Goal: Transaction & Acquisition: Complete application form

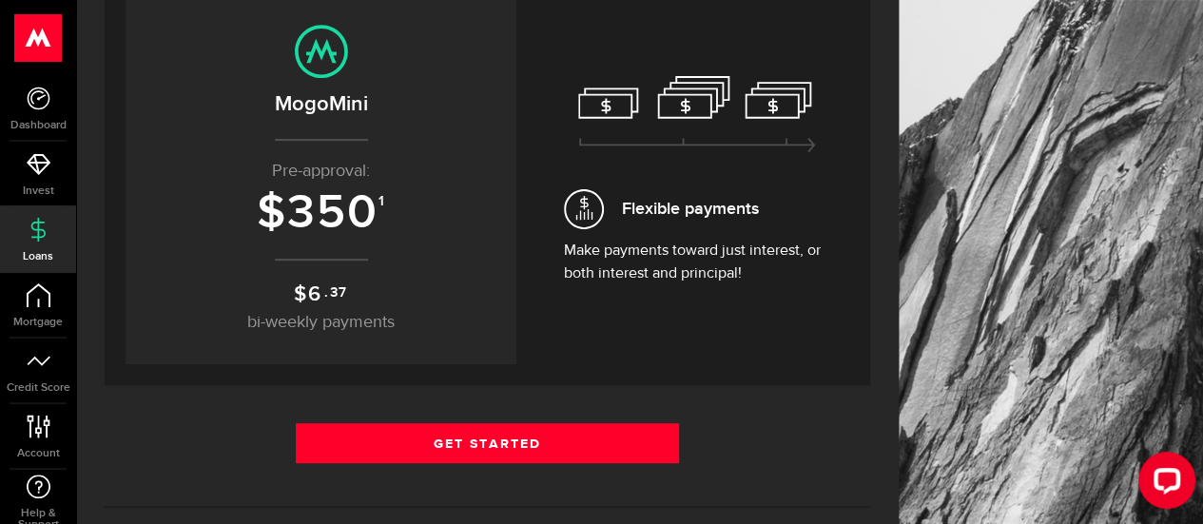
scroll to position [234, 0]
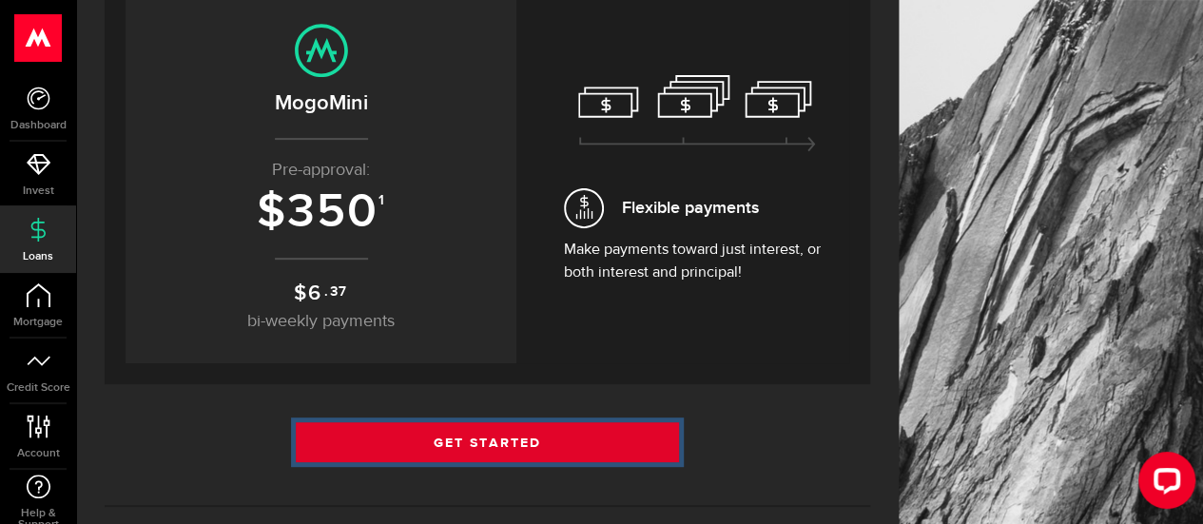
click at [535, 442] on link "Get Started" at bounding box center [487, 442] width 383 height 40
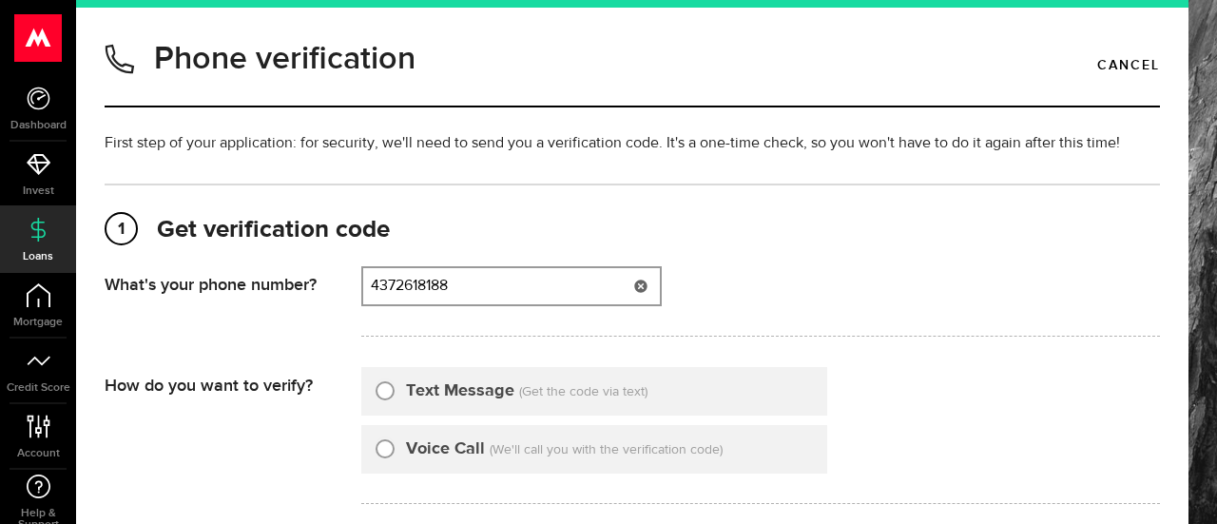
type input "4372618188"
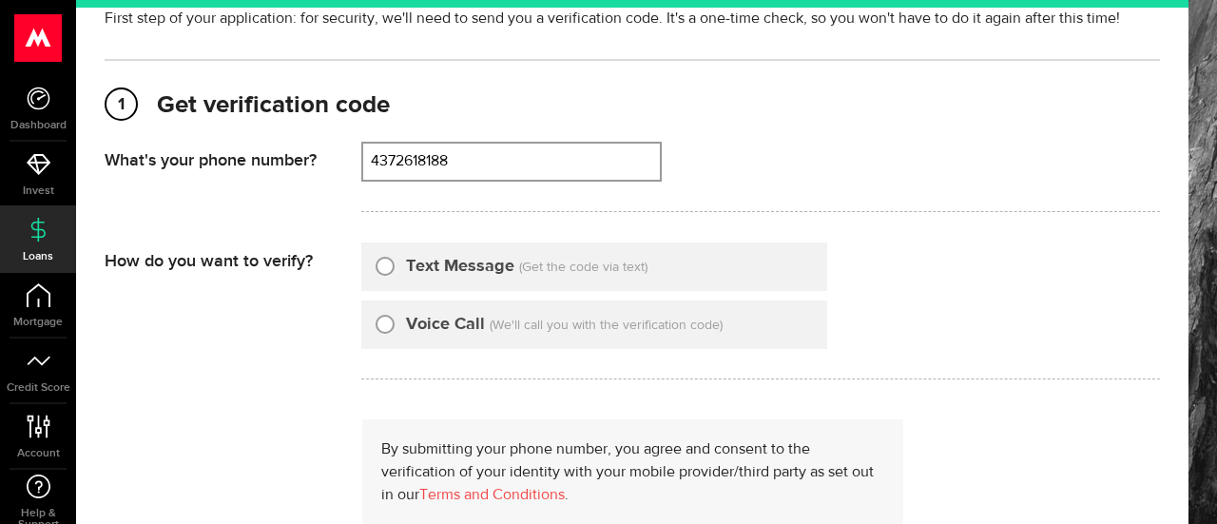
scroll to position [128, 0]
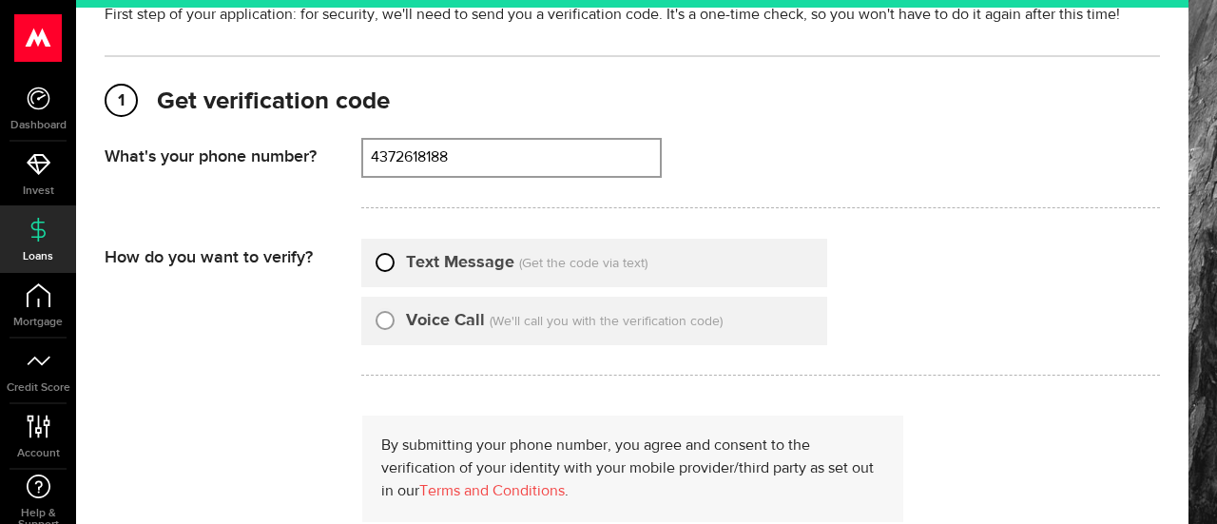
click at [390, 262] on input "Text Message" at bounding box center [385, 259] width 19 height 19
radio input "true"
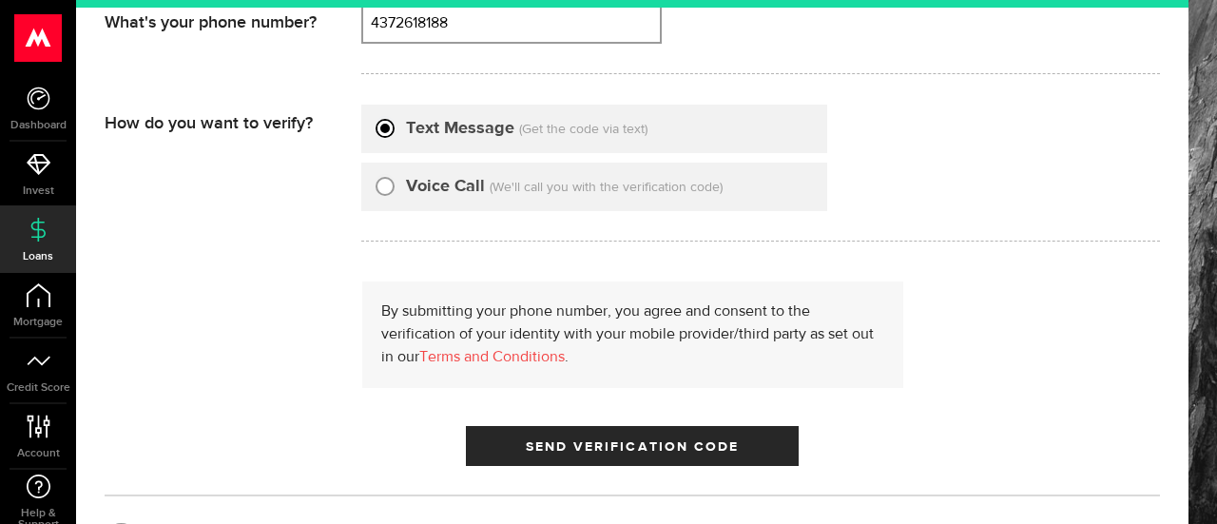
scroll to position [331, 0]
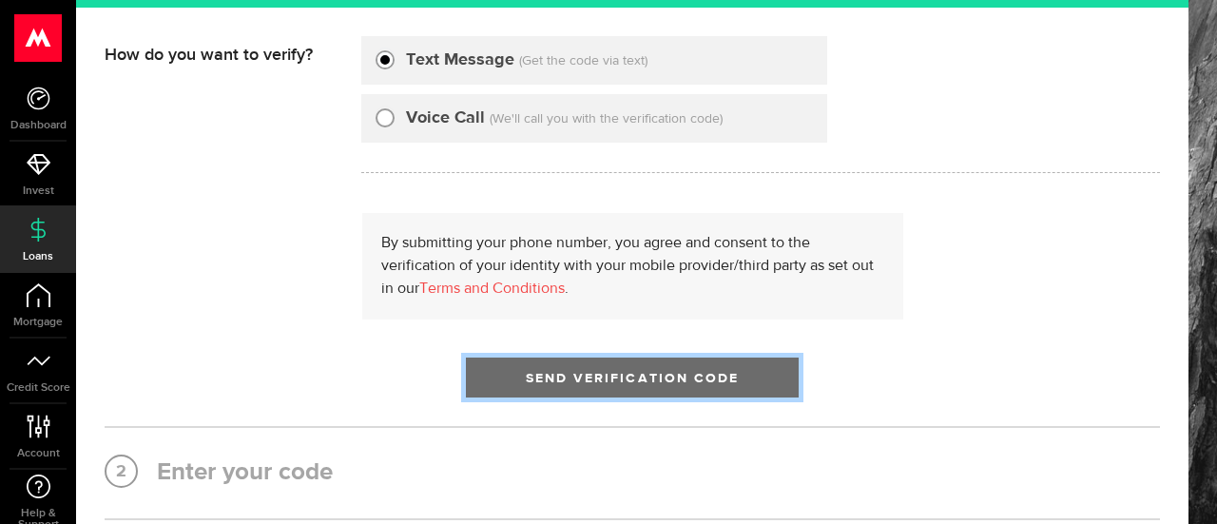
click at [539, 373] on span "Send Verification Code" at bounding box center [633, 378] width 214 height 13
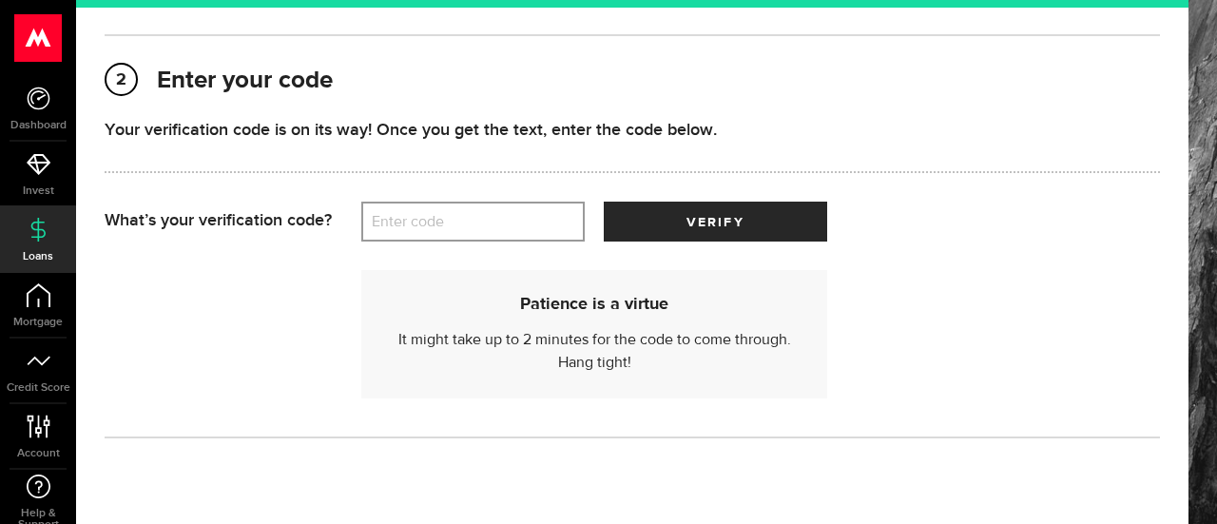
scroll to position [265, 0]
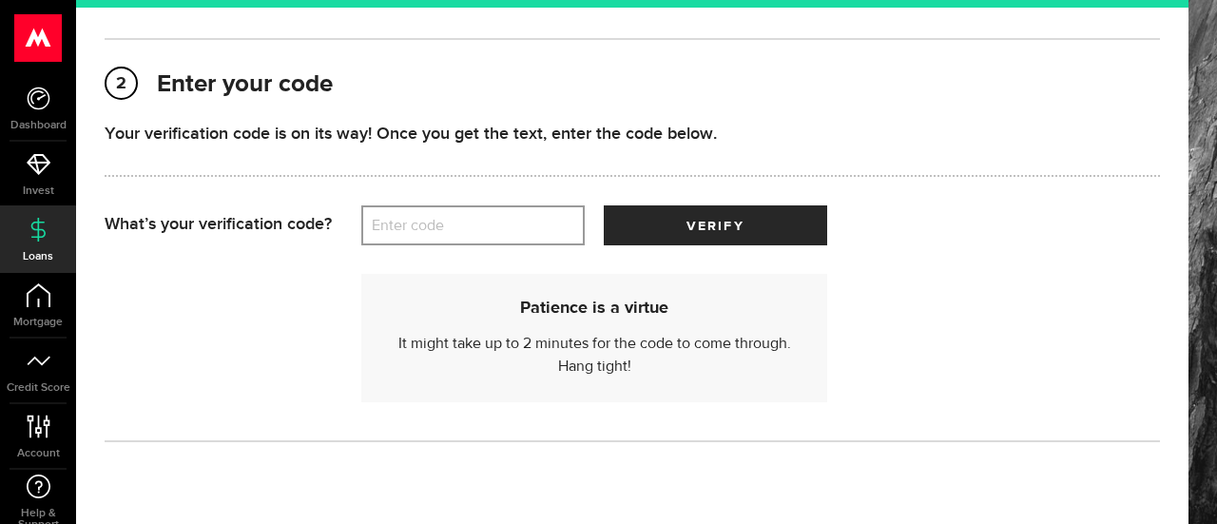
click at [527, 238] on label "Enter code" at bounding box center [472, 225] width 223 height 39
click at [527, 238] on input "Enter code" at bounding box center [472, 225] width 223 height 40
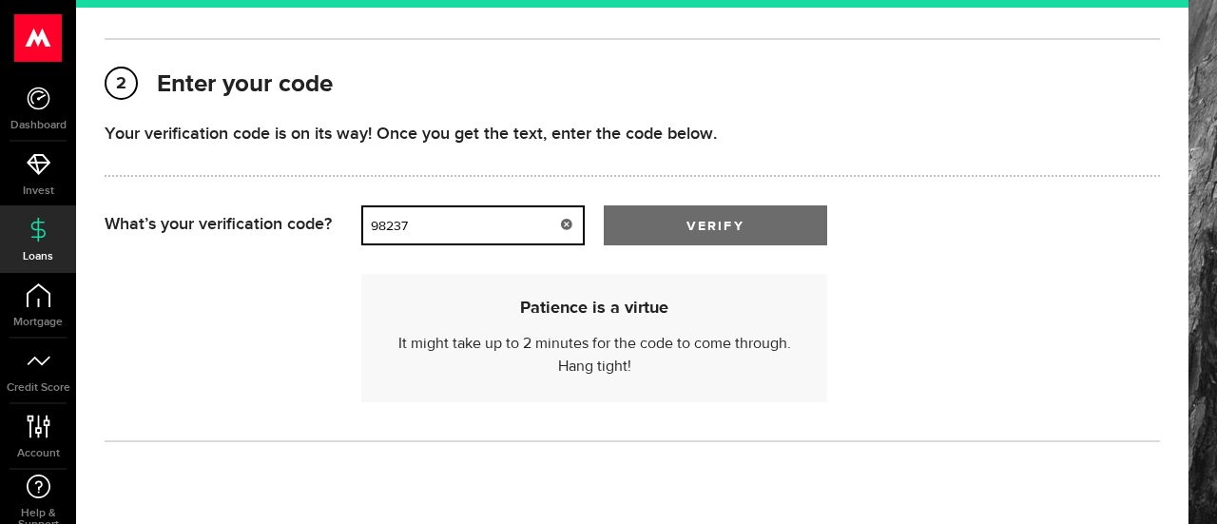
type input "98237"
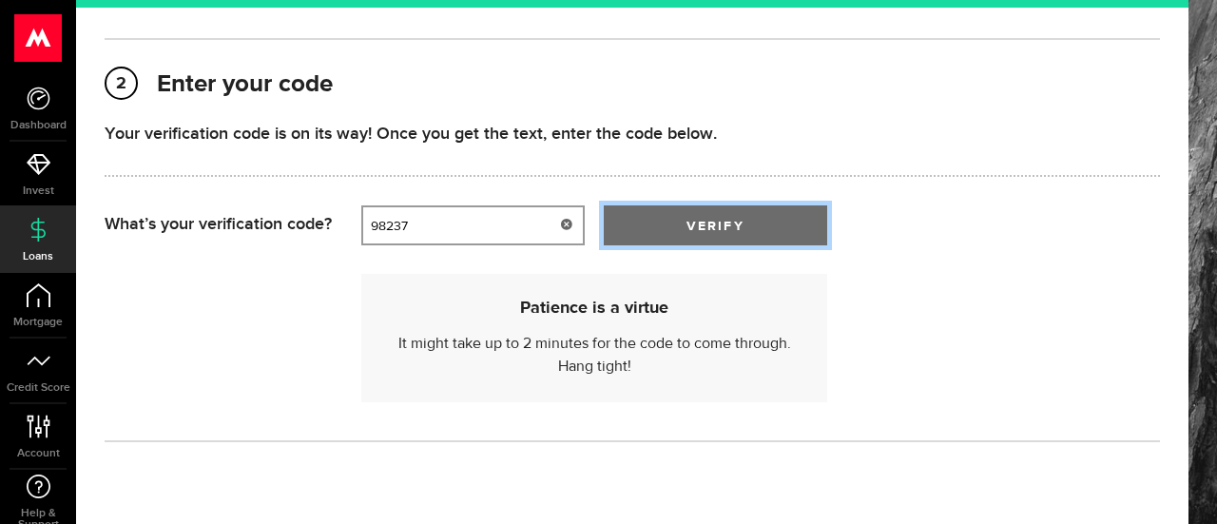
click at [723, 228] on span "submit" at bounding box center [715, 230] width 23 height 23
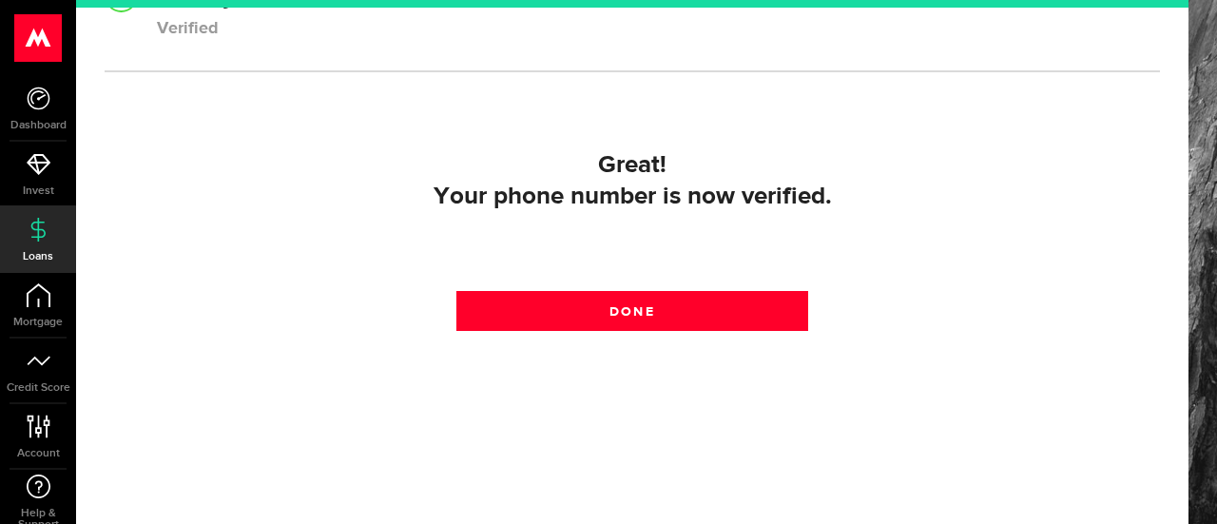
scroll to position [356, 0]
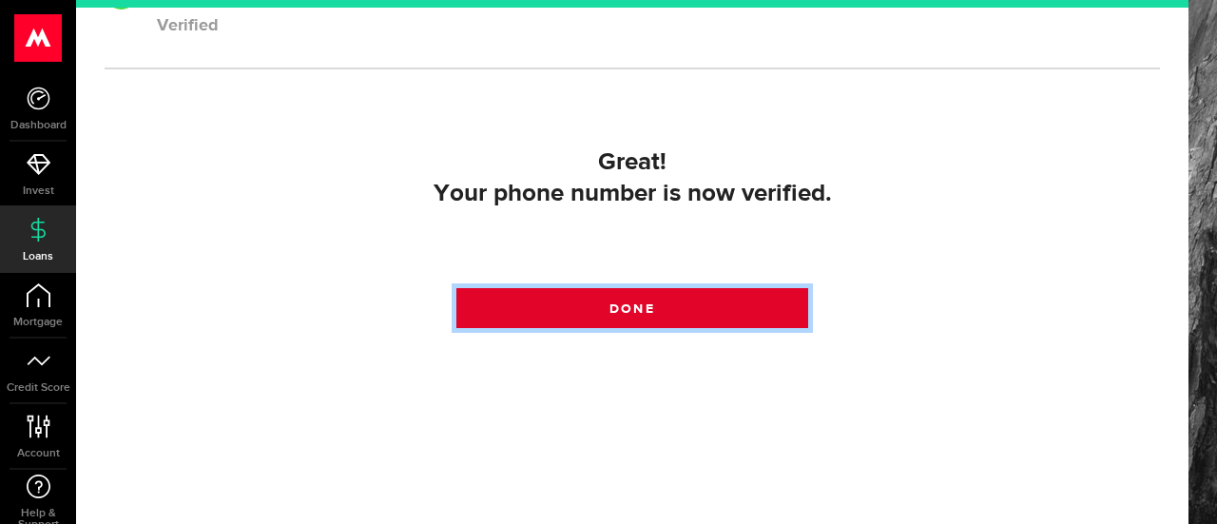
click at [681, 307] on link "Done" at bounding box center [632, 308] width 352 height 40
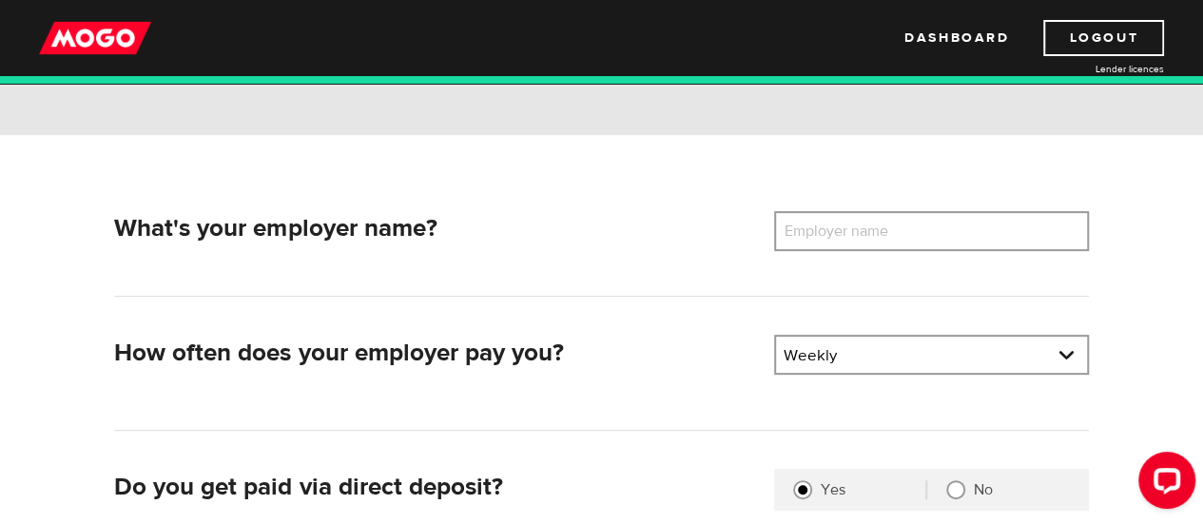
scroll to position [202, 0]
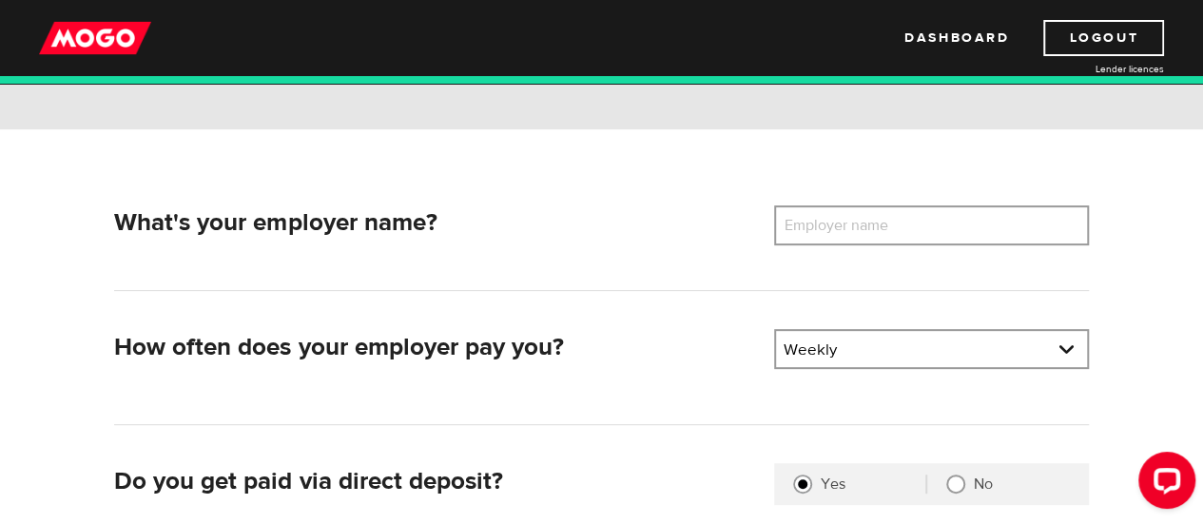
click at [865, 223] on label "Employer name" at bounding box center [850, 225] width 153 height 40
click at [865, 223] on input "Employer name" at bounding box center [931, 225] width 315 height 40
click at [865, 223] on label "Employer name" at bounding box center [850, 225] width 153 height 40
click at [865, 223] on input "Employer name" at bounding box center [931, 225] width 315 height 40
click at [865, 223] on label "Employer name" at bounding box center [850, 225] width 153 height 40
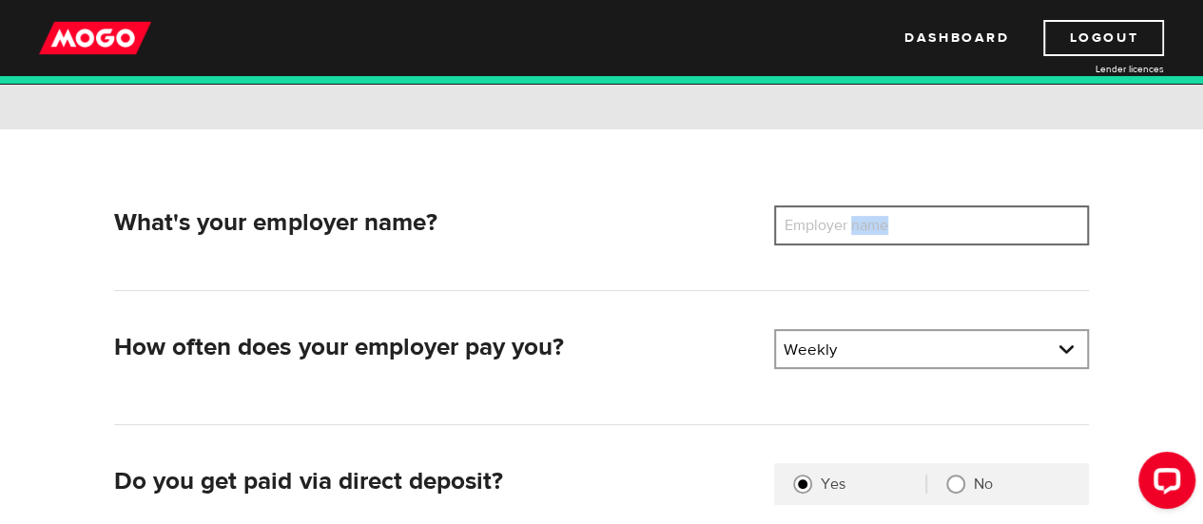
click at [865, 223] on input "Employer name" at bounding box center [931, 225] width 315 height 40
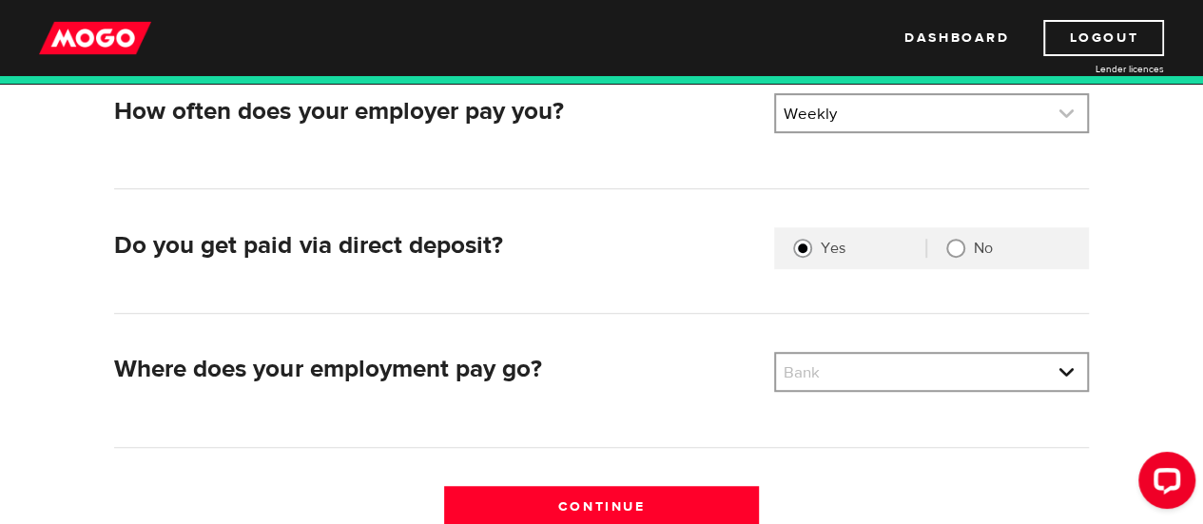
scroll to position [451, 0]
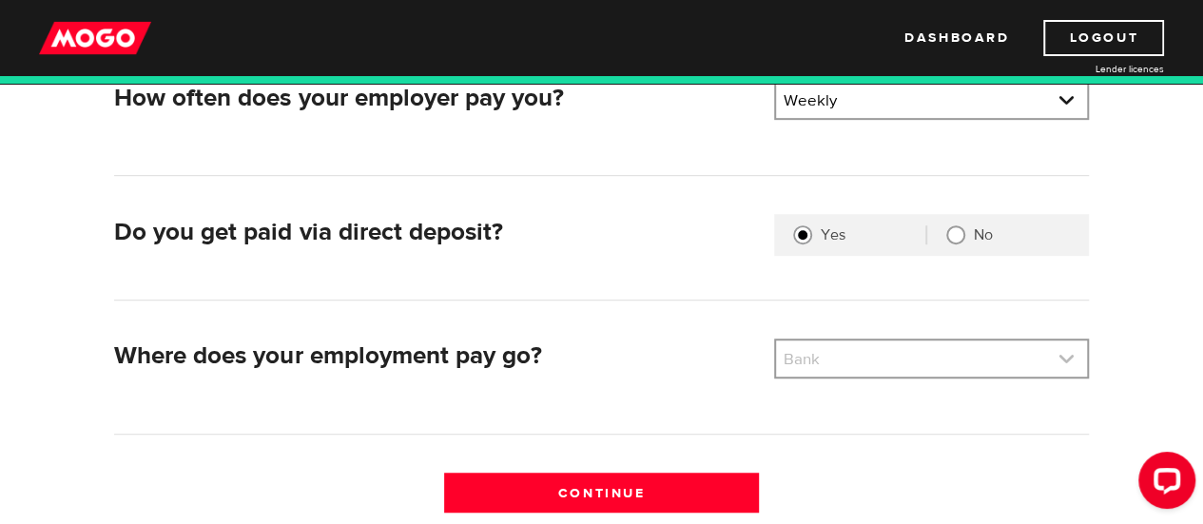
type input "Beck Taxi"
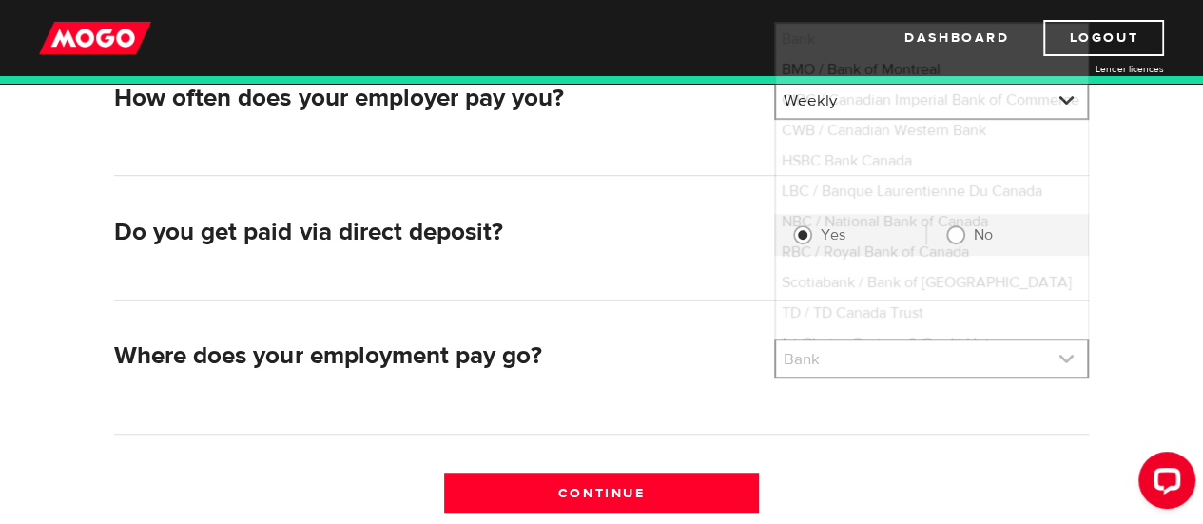
click at [934, 353] on link at bounding box center [931, 358] width 311 height 36
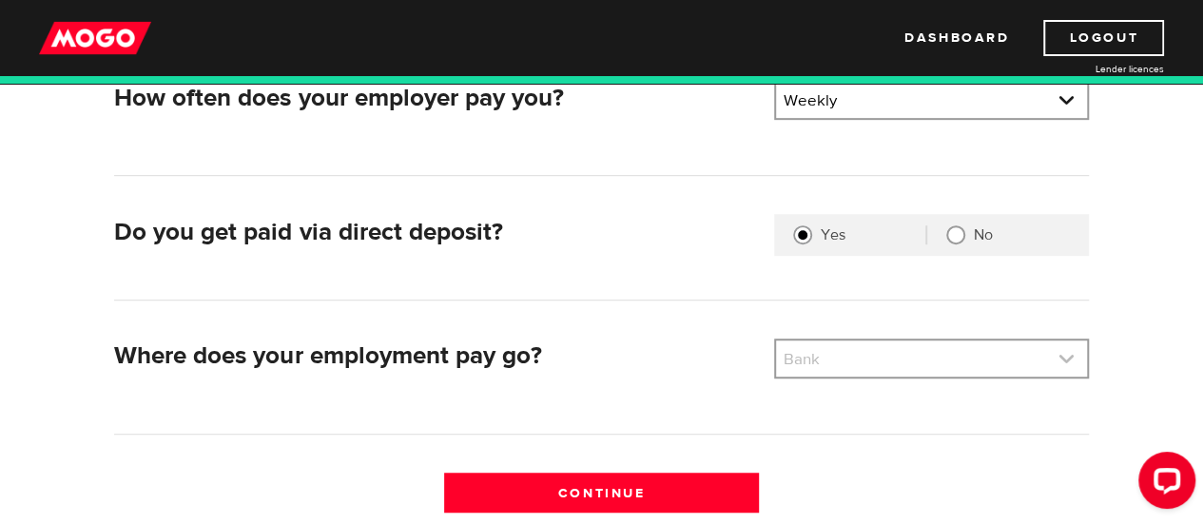
click at [934, 353] on link at bounding box center [931, 358] width 311 height 36
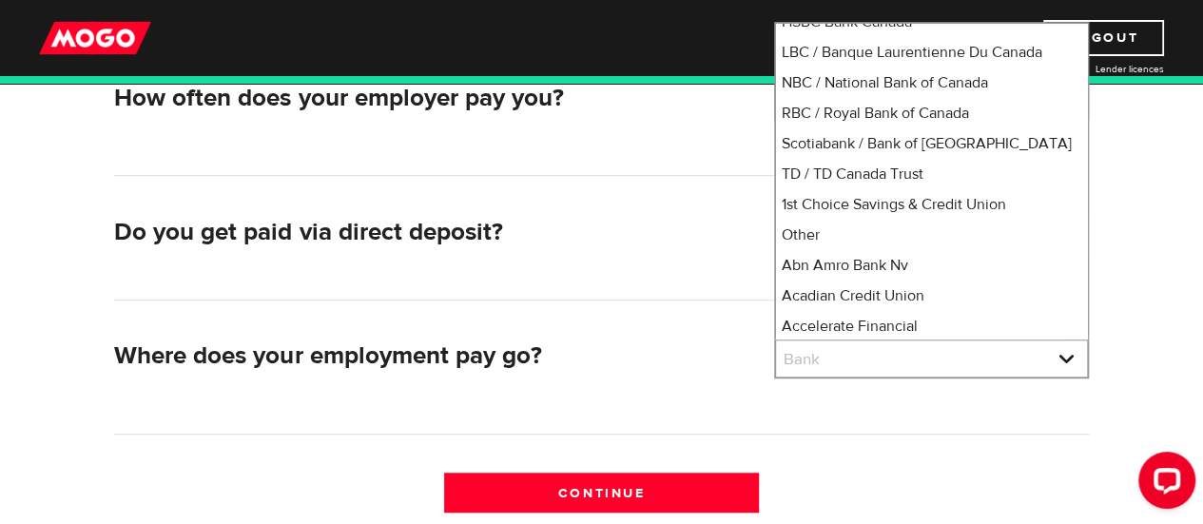
scroll to position [141, 0]
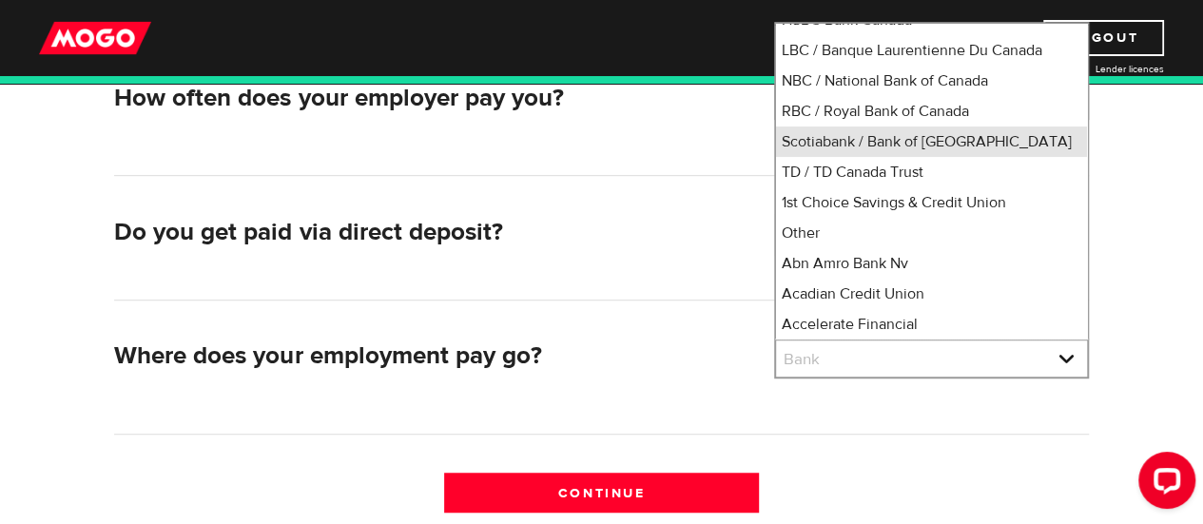
click at [938, 157] on li "Scotiabank / Bank of Nova Scotia" at bounding box center [931, 141] width 311 height 30
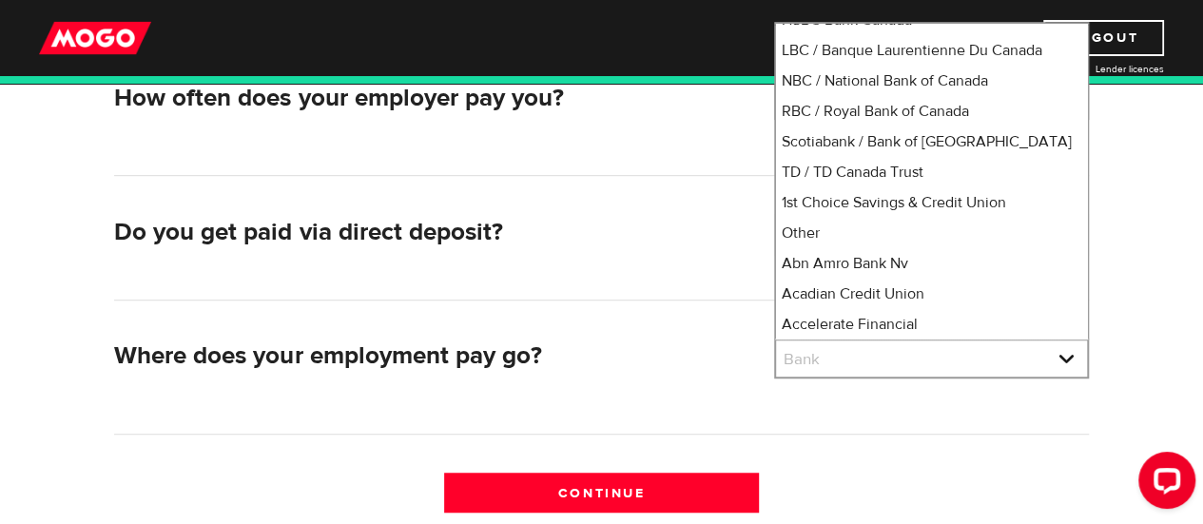
select select "2"
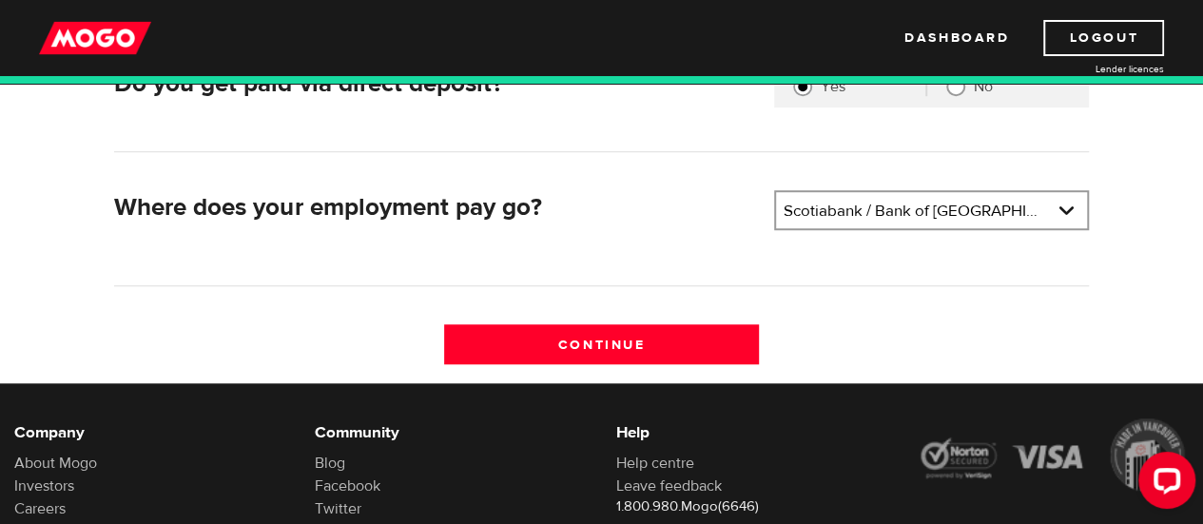
scroll to position [609, 0]
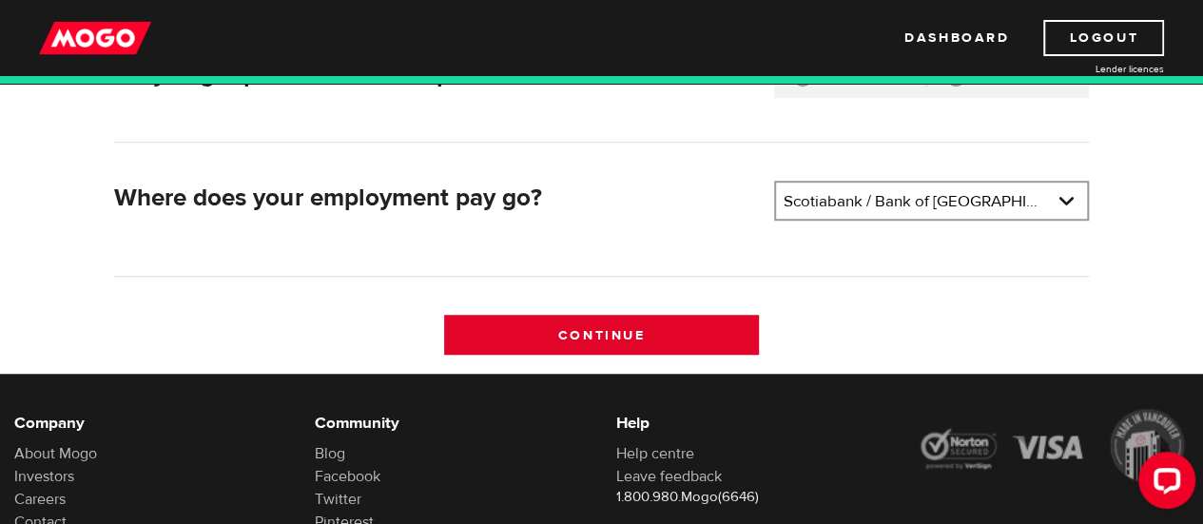
click at [670, 338] on input "Continue" at bounding box center [601, 335] width 315 height 40
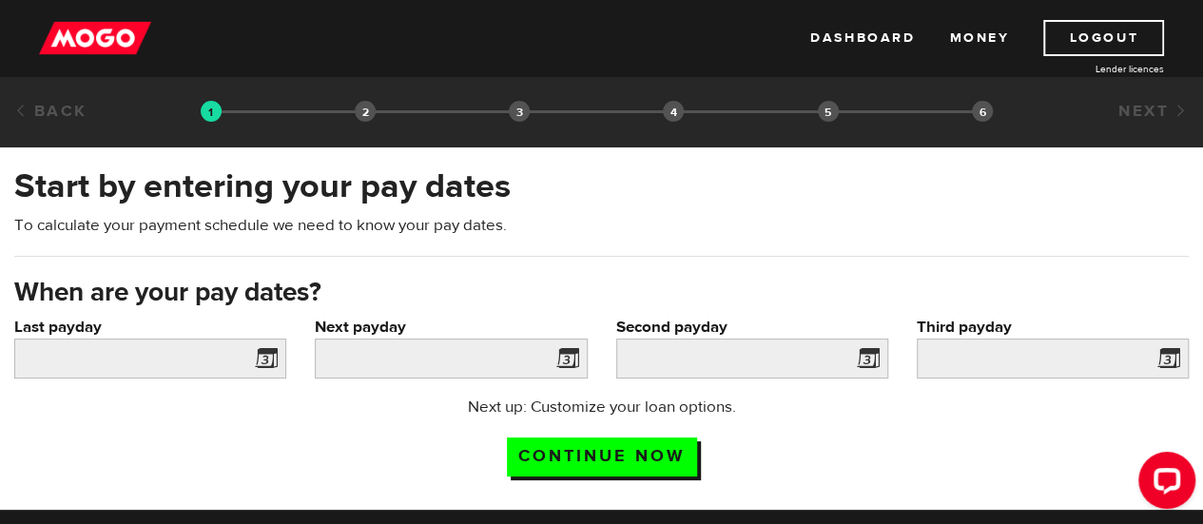
click at [266, 354] on span at bounding box center [262, 361] width 29 height 30
click at [185, 364] on input "Last payday" at bounding box center [150, 359] width 272 height 40
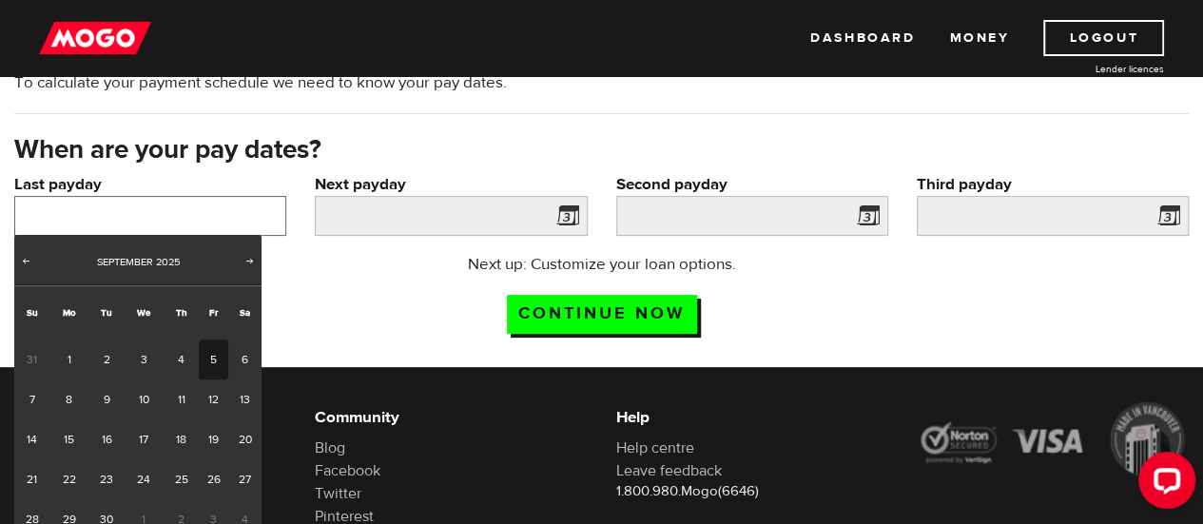
scroll to position [146, 0]
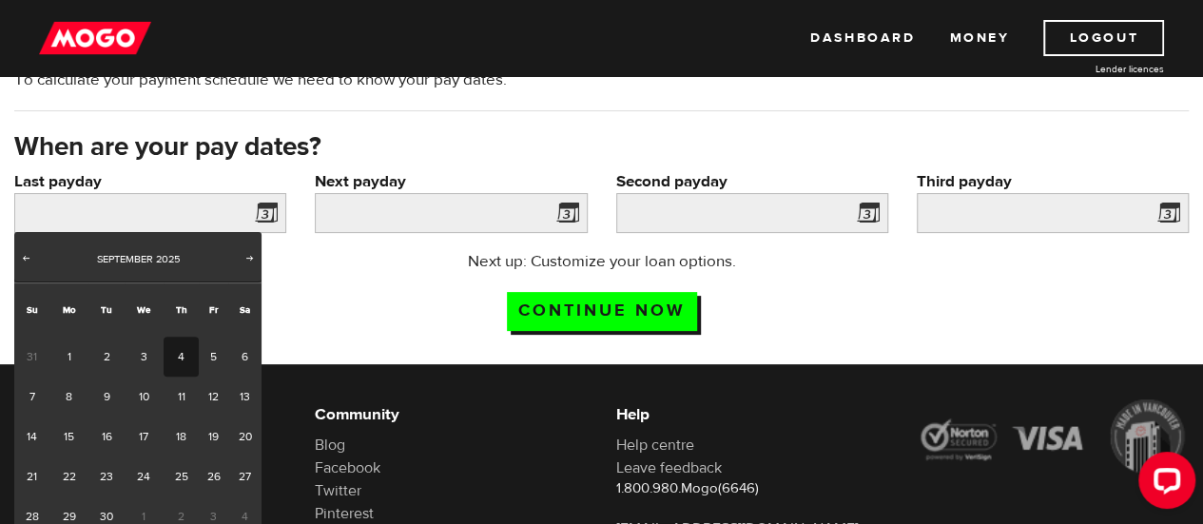
click at [173, 364] on link "4" at bounding box center [181, 357] width 35 height 40
type input "2025/09/04"
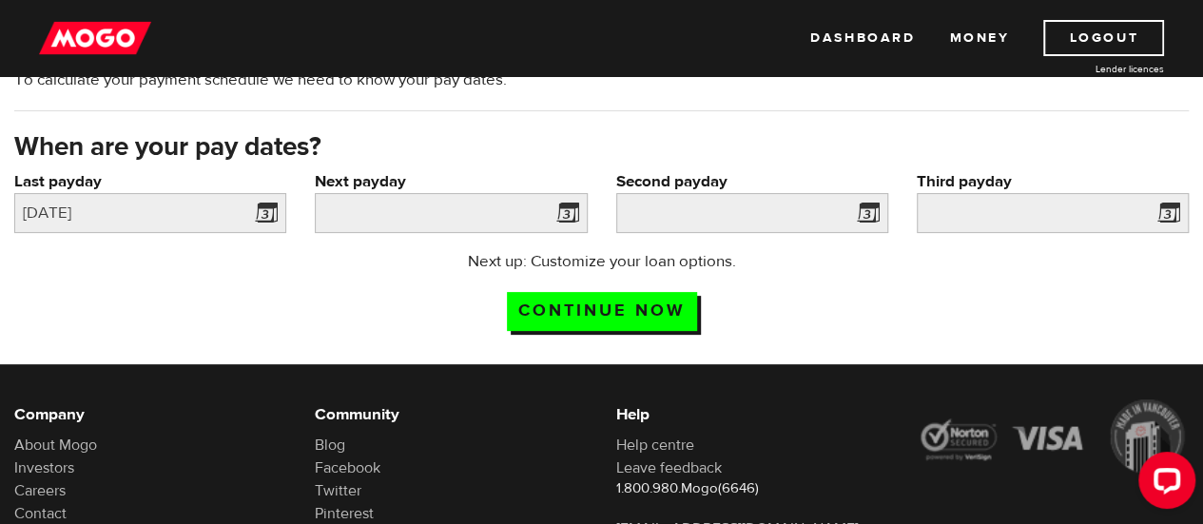
click at [558, 203] on span at bounding box center [564, 216] width 29 height 30
click at [562, 207] on span at bounding box center [564, 216] width 29 height 30
click at [481, 209] on input "Next payday" at bounding box center [451, 213] width 272 height 40
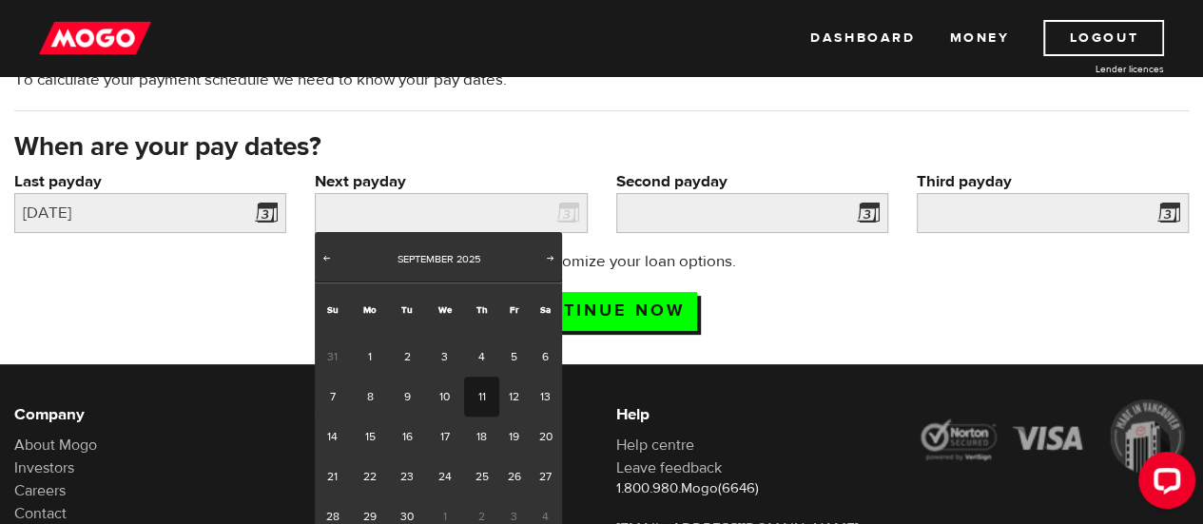
click at [479, 394] on link "11" at bounding box center [481, 397] width 35 height 40
type input "2025/09/11"
type input "2025/9/18"
type input "2025/9/25"
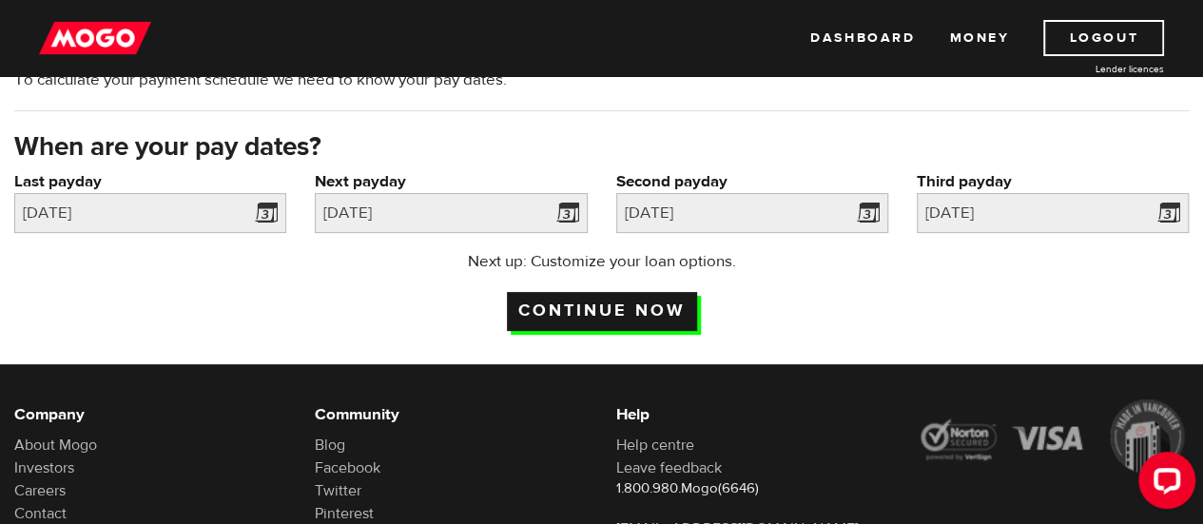
click at [673, 311] on input "Continue now" at bounding box center [602, 311] width 190 height 39
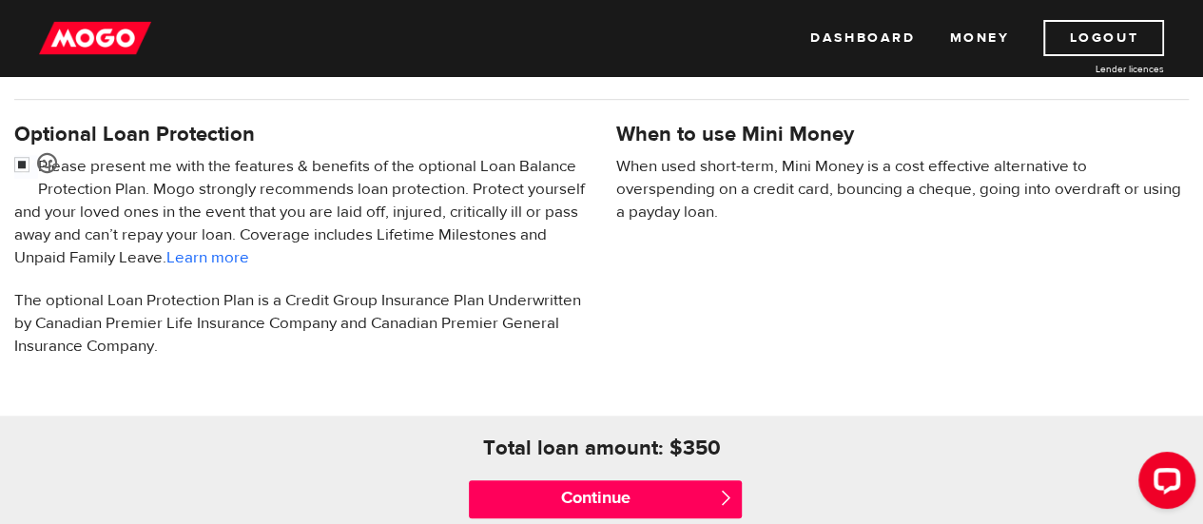
scroll to position [686, 0]
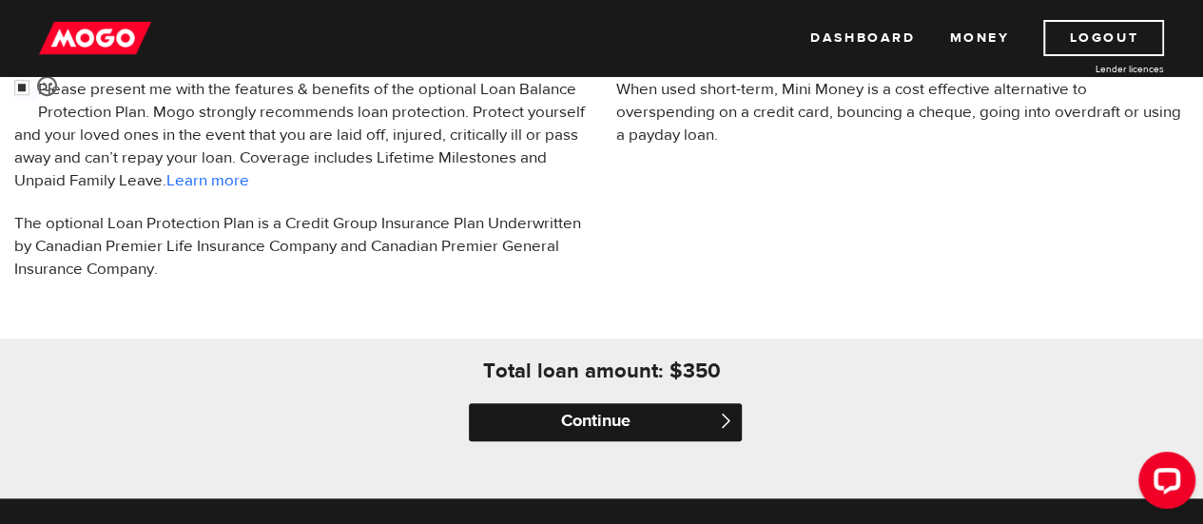
click at [646, 418] on input "Continue" at bounding box center [605, 422] width 272 height 38
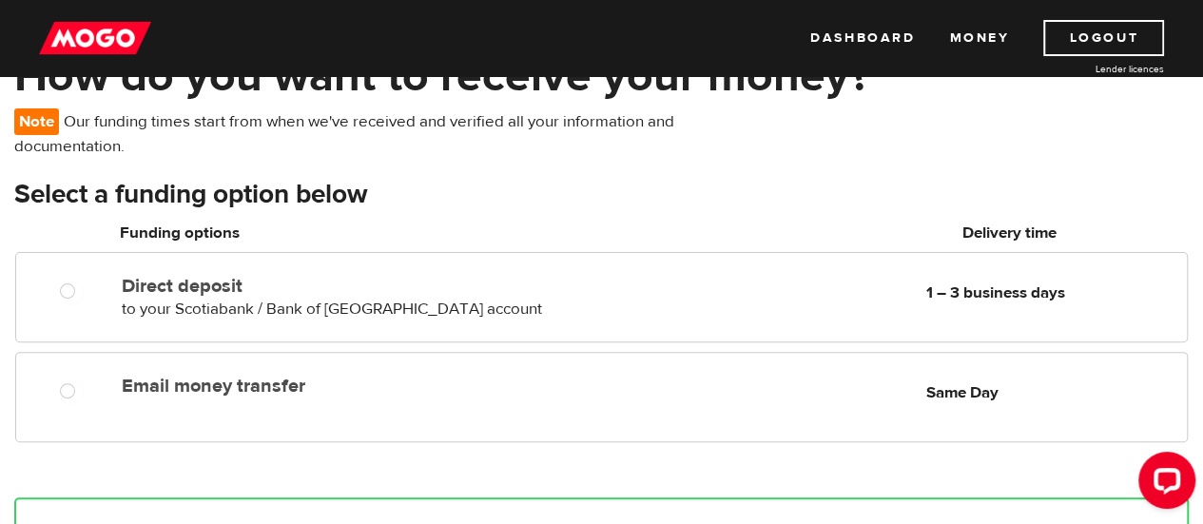
scroll to position [126, 0]
radio input "true"
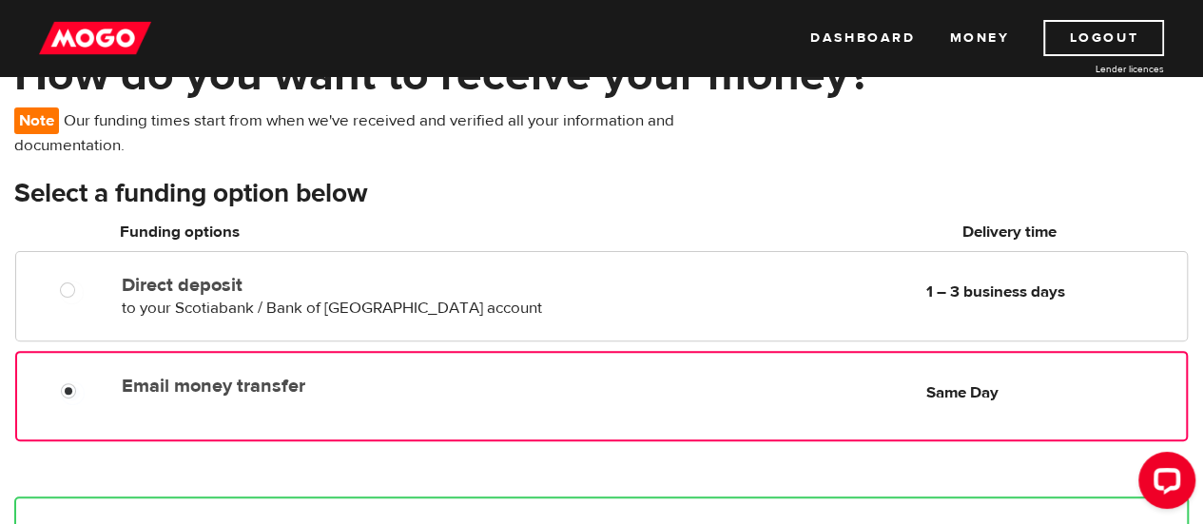
click at [646, 418] on div "Email money transfer Delivery in Same Day Same Day" at bounding box center [601, 396] width 1173 height 90
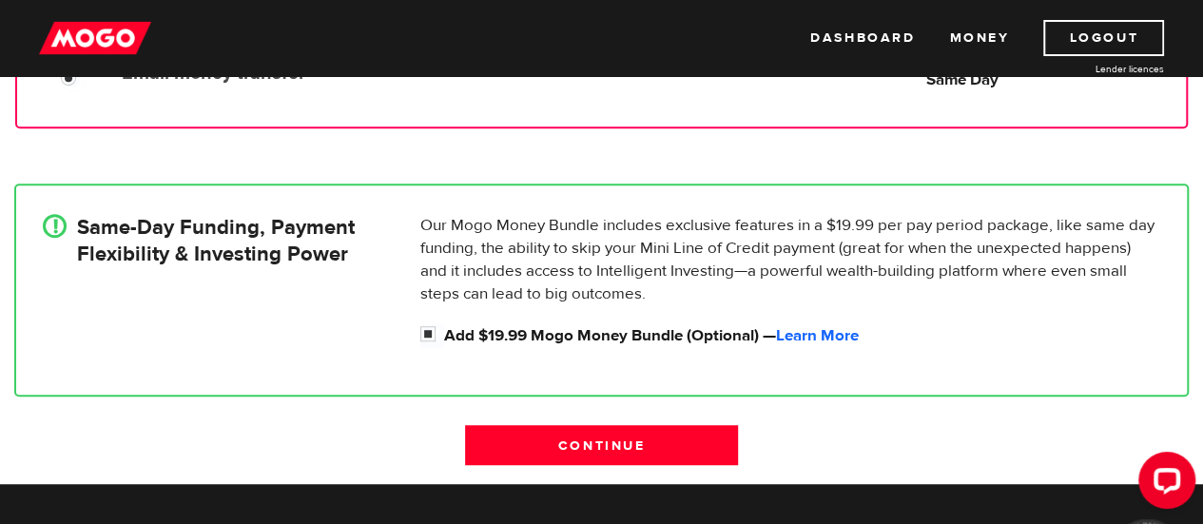
scroll to position [439, 0]
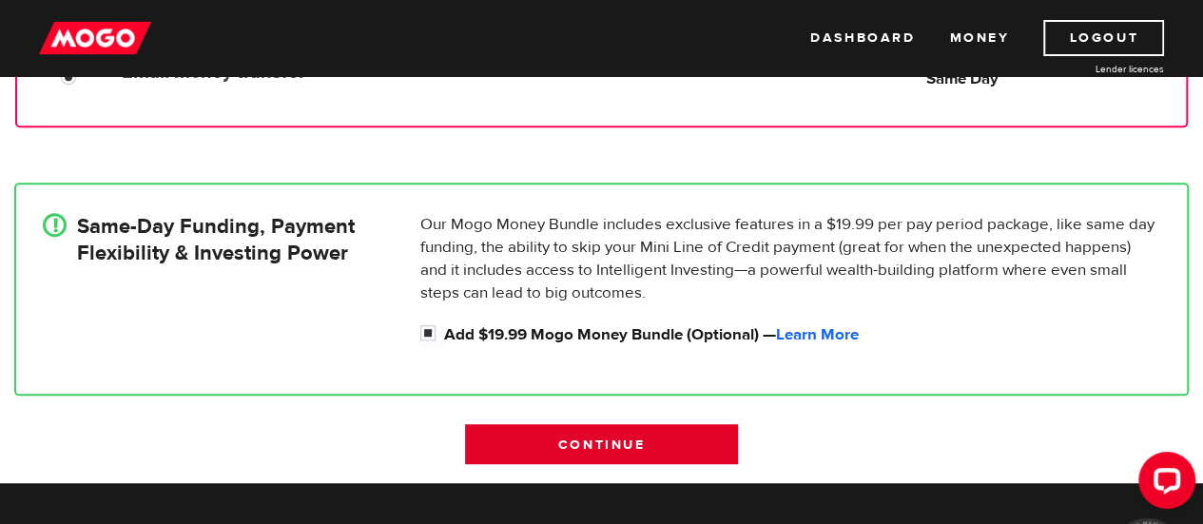
click at [635, 449] on input "Continue" at bounding box center [601, 444] width 272 height 40
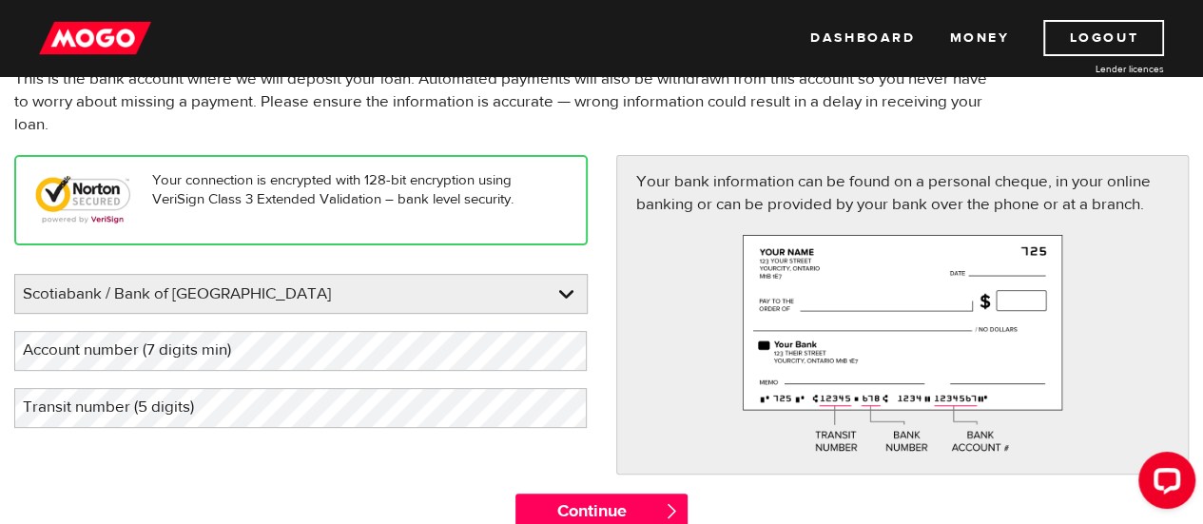
scroll to position [166, 0]
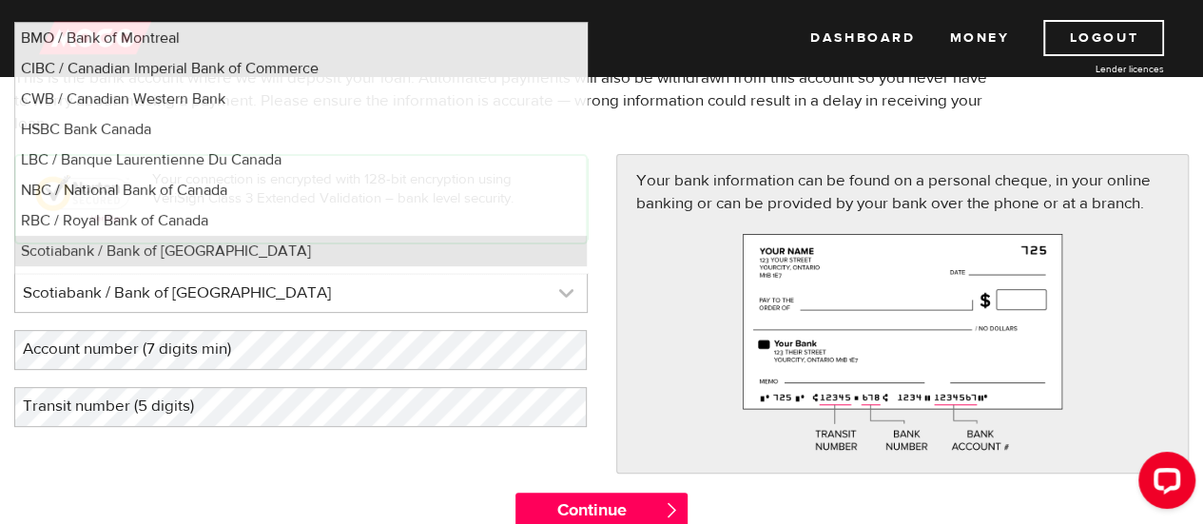
click at [489, 292] on link at bounding box center [301, 293] width 572 height 38
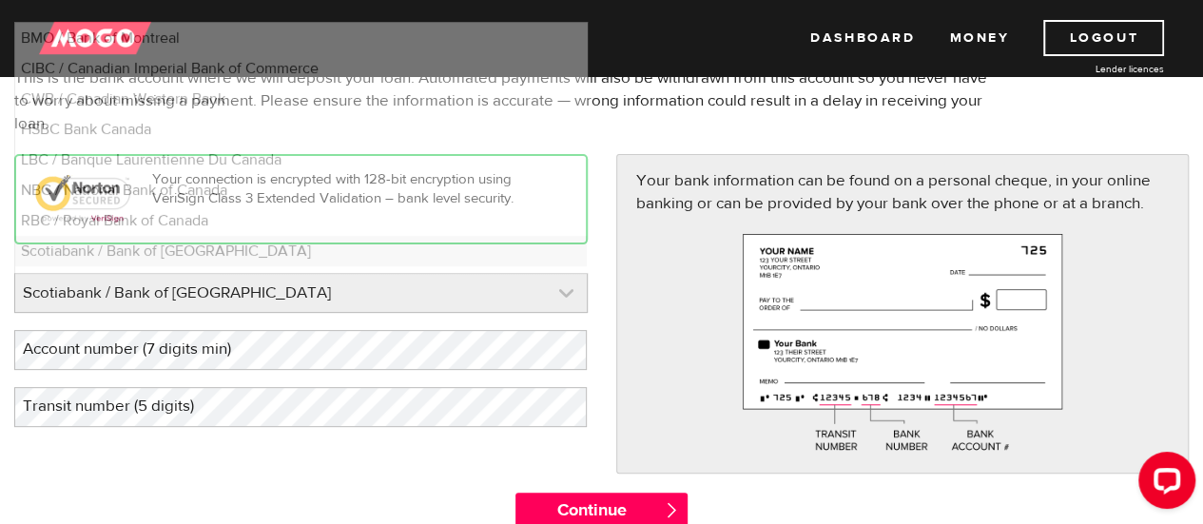
click at [489, 292] on link at bounding box center [301, 293] width 572 height 38
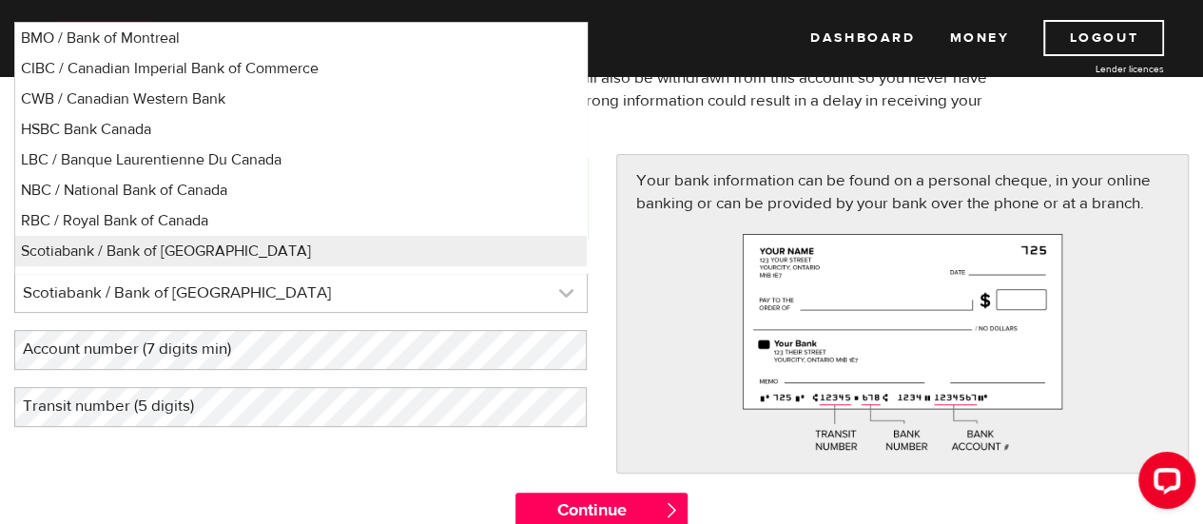
click at [489, 292] on link at bounding box center [301, 293] width 572 height 38
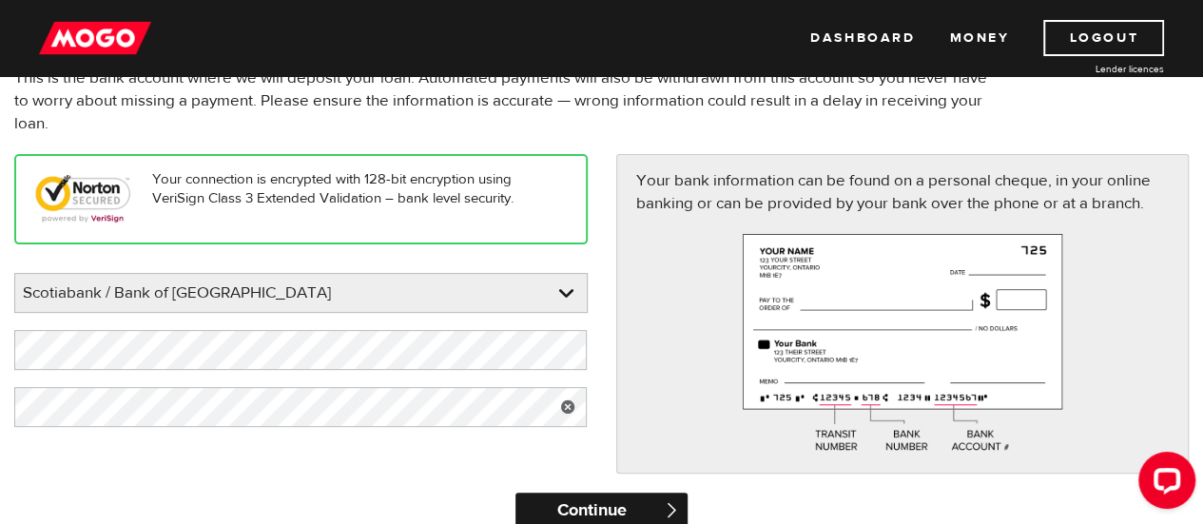
click at [579, 504] on input "Continue" at bounding box center [601, 512] width 172 height 38
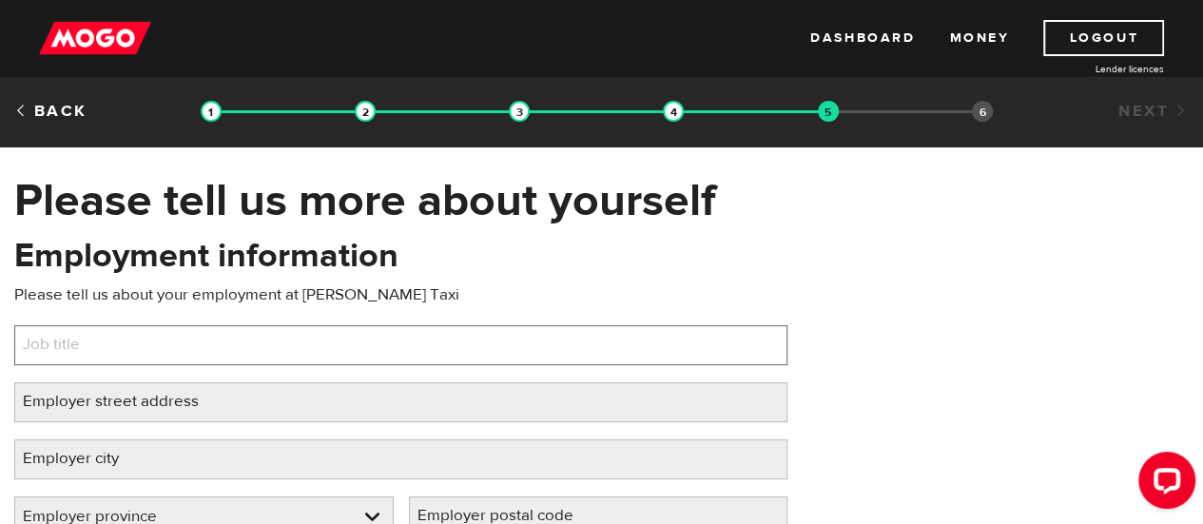
click at [596, 349] on input "Job title" at bounding box center [400, 345] width 773 height 40
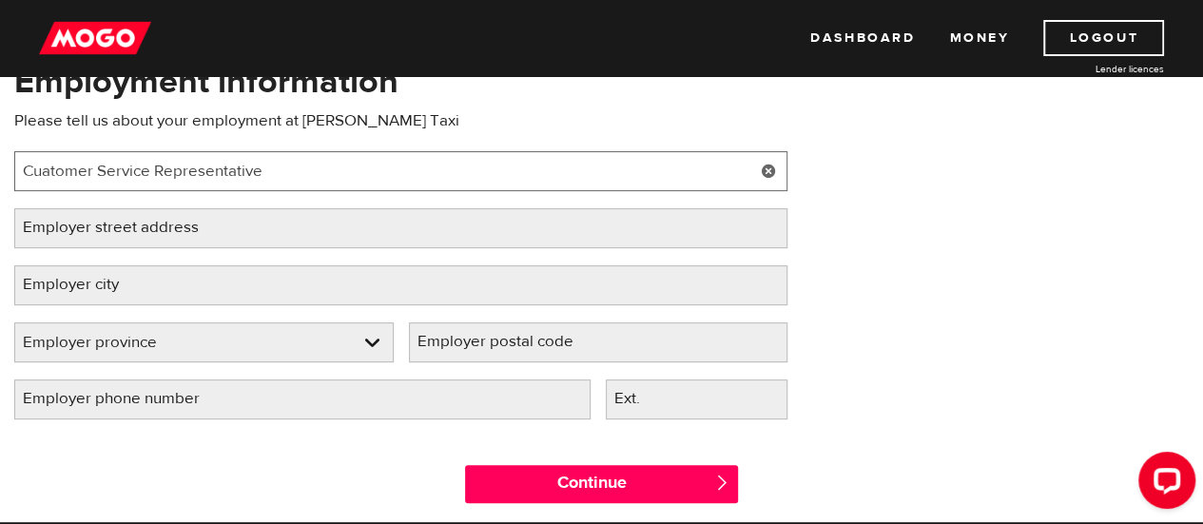
scroll to position [176, 0]
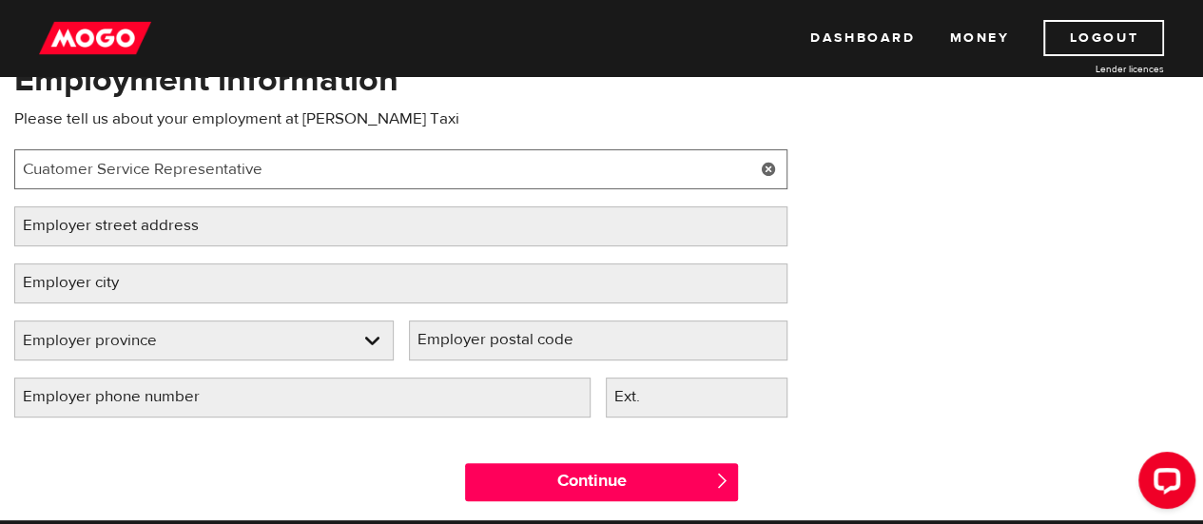
type input "Cuatomer Service Representative"
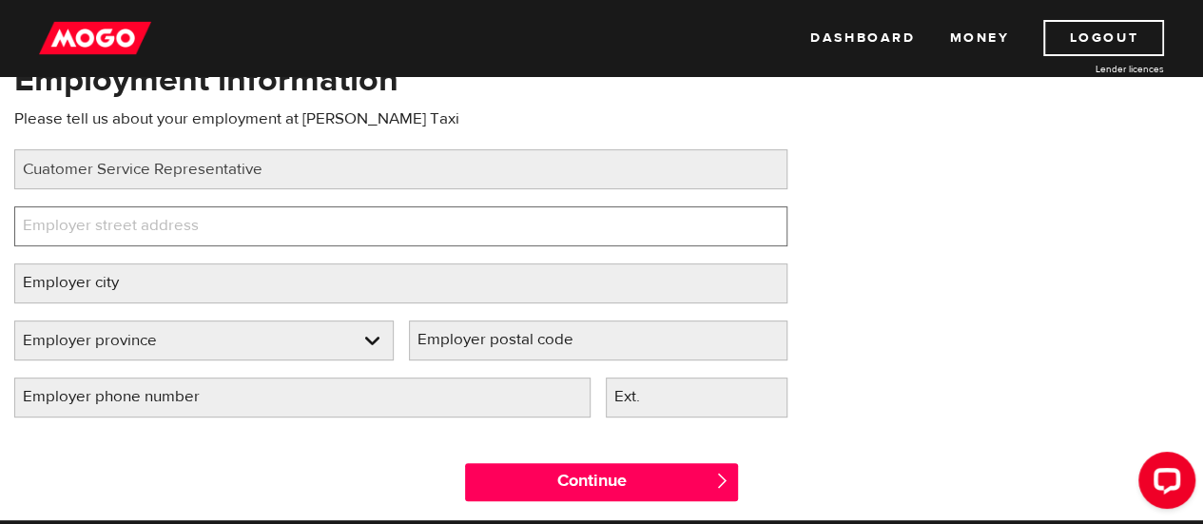
click at [312, 208] on input "Employer street address" at bounding box center [400, 226] width 773 height 40
click at [324, 217] on input "1 Credit" at bounding box center [400, 226] width 773 height 40
type input "1 Credit Union Drive"
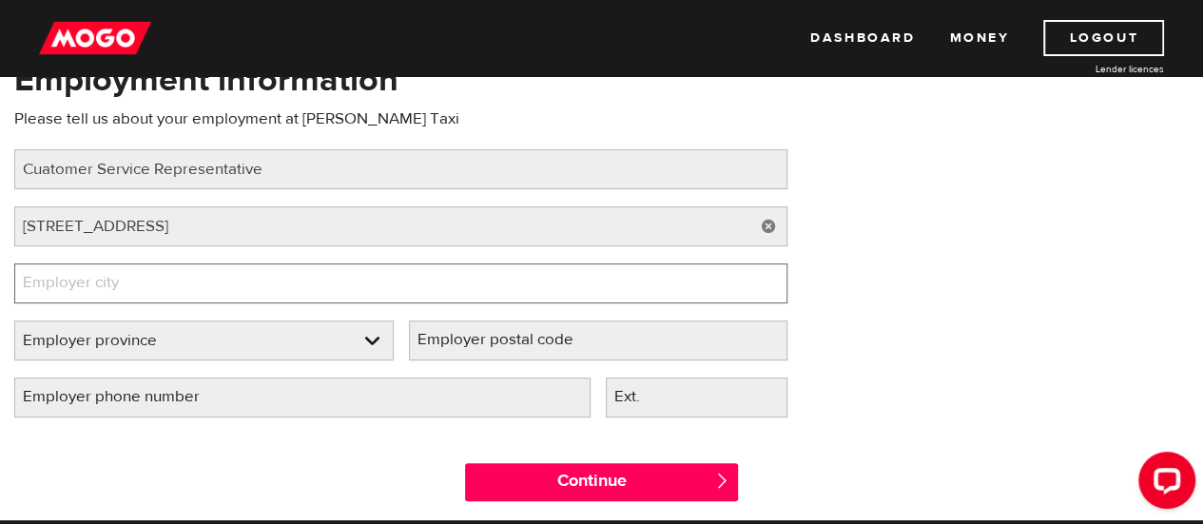
click at [325, 288] on input "Employer city" at bounding box center [400, 283] width 773 height 40
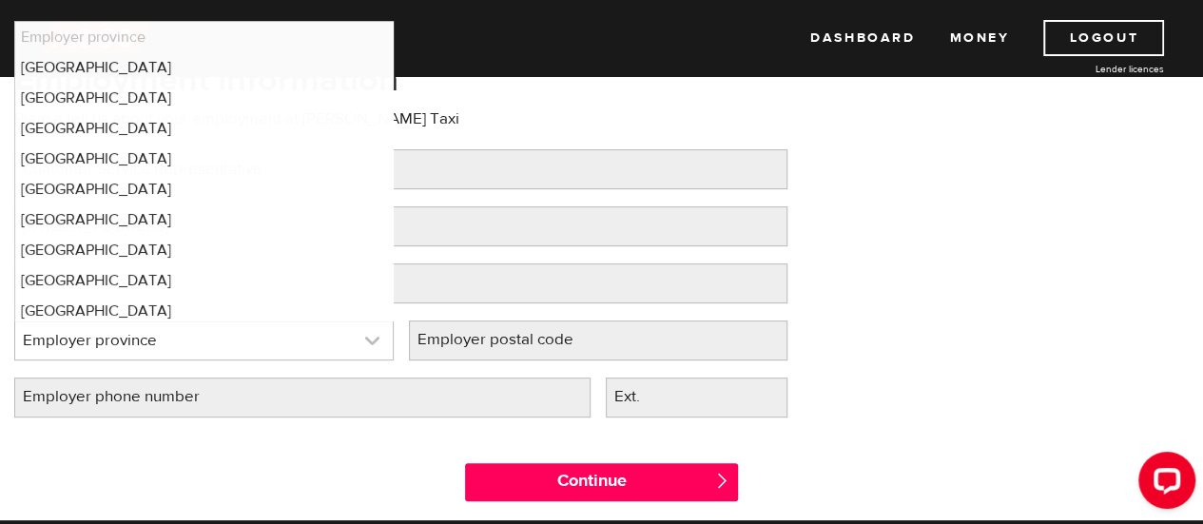
click at [357, 328] on link at bounding box center [204, 340] width 378 height 38
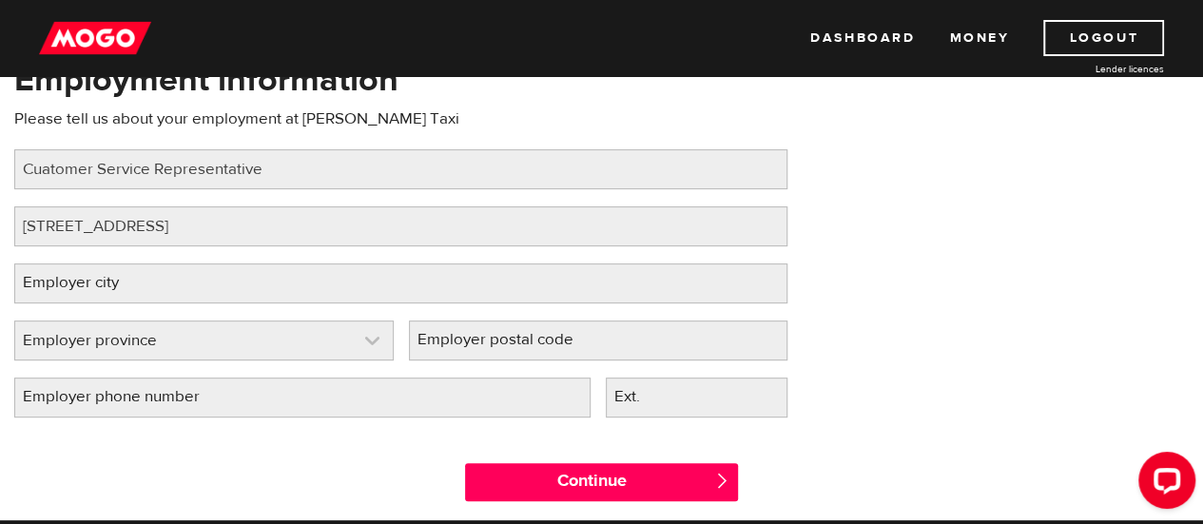
click at [316, 326] on link at bounding box center [204, 340] width 378 height 38
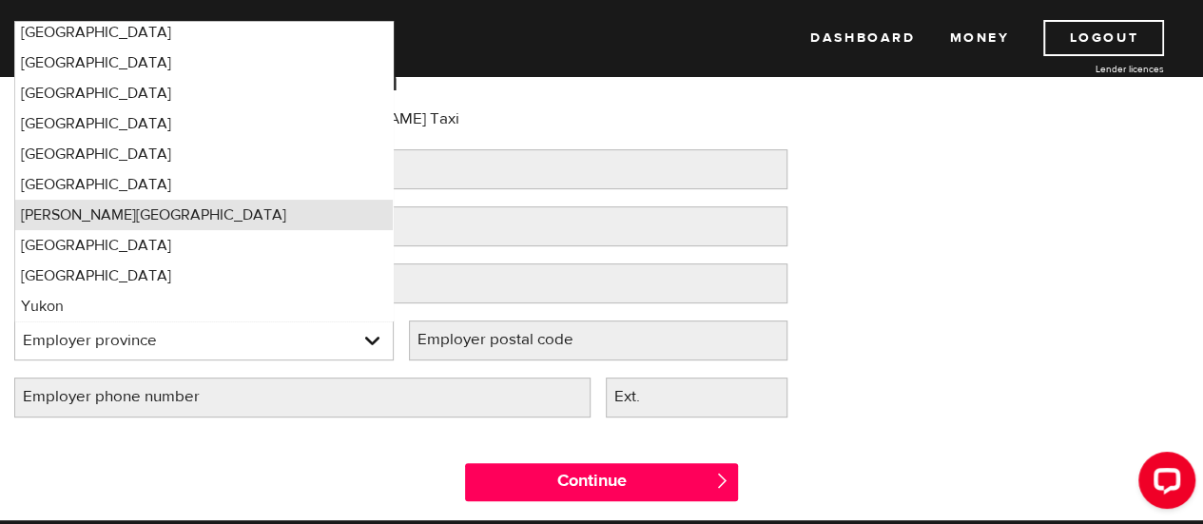
scroll to position [88, 0]
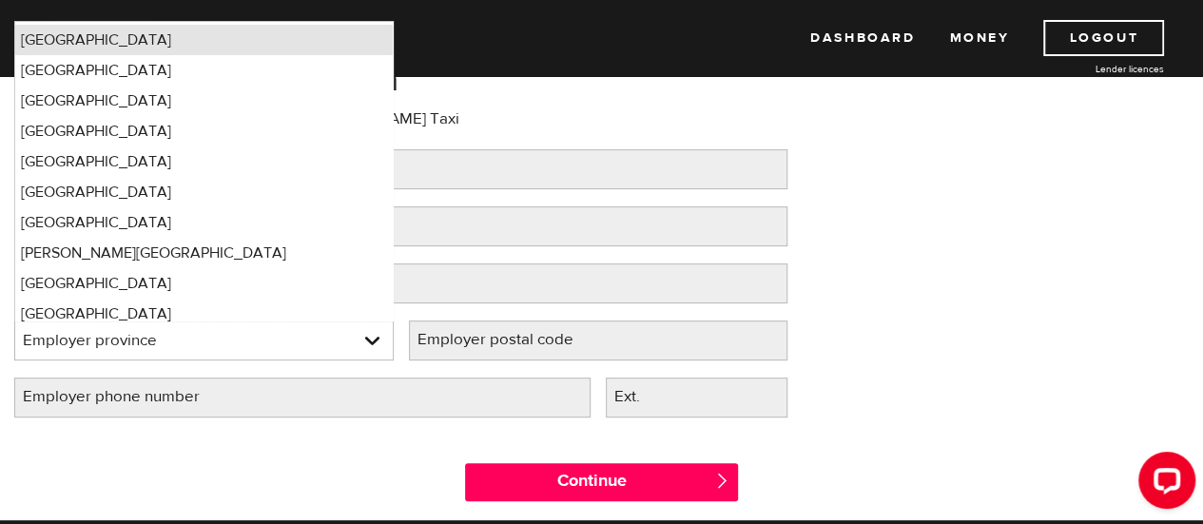
click at [154, 41] on li "Ontario" at bounding box center [204, 40] width 378 height 30
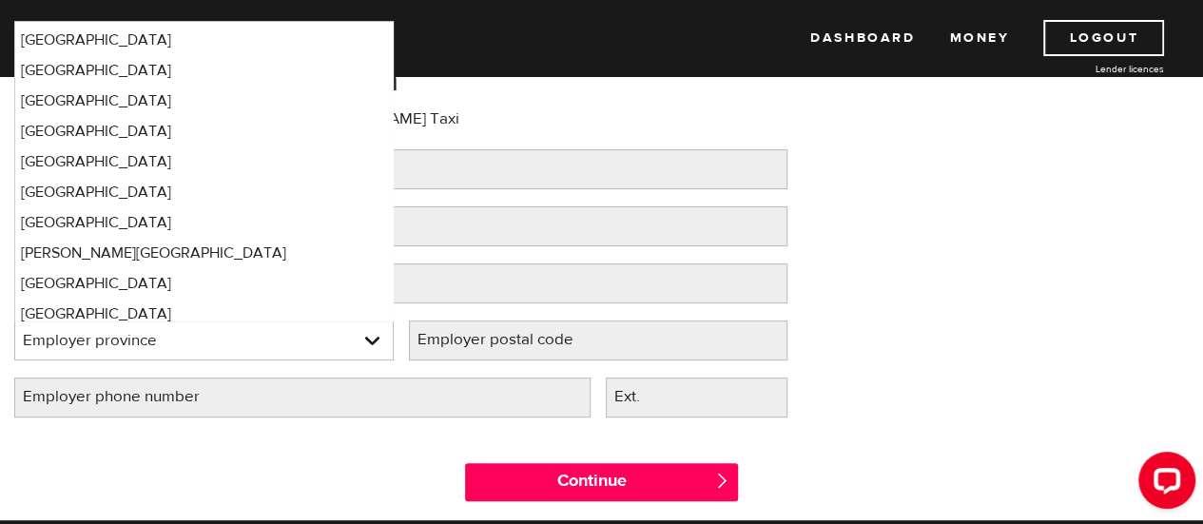
select select "ON"
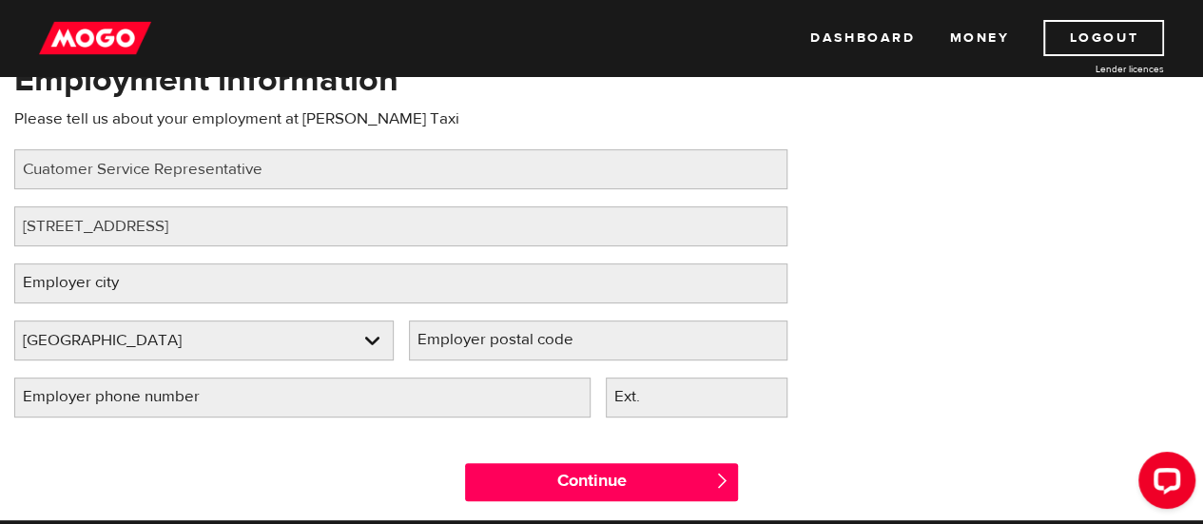
click at [552, 349] on label "Employer postal code" at bounding box center [511, 339] width 204 height 39
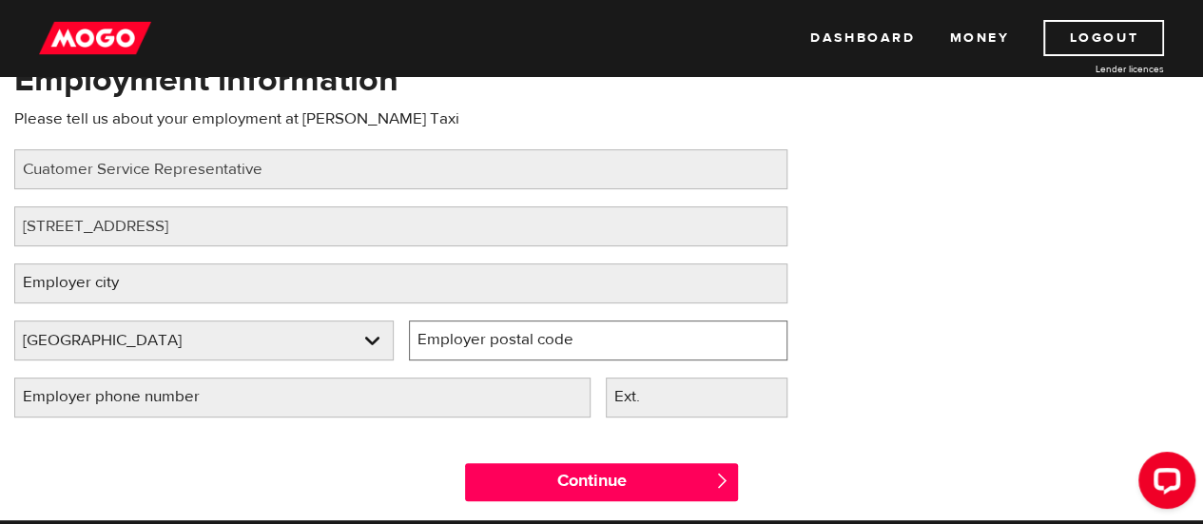
click at [552, 349] on input "Employer postal code" at bounding box center [598, 340] width 379 height 40
paste input "1 Credit Union DrNorth York, ON M4A 2S6"
drag, startPoint x: 651, startPoint y: 341, endPoint x: 376, endPoint y: 354, distance: 276.1
click at [376, 354] on div "Employer province Please select your employer's province Ontario Employer provi…" at bounding box center [401, 348] width 788 height 57
type input "M4A 2S6"
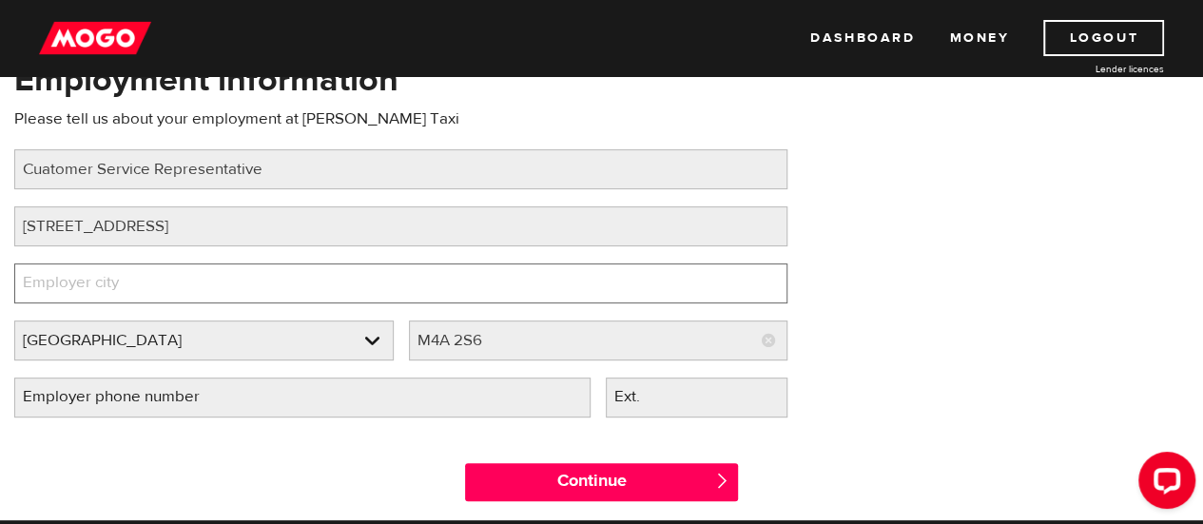
click at [321, 277] on input "Employer city" at bounding box center [400, 283] width 773 height 40
type input "North York"
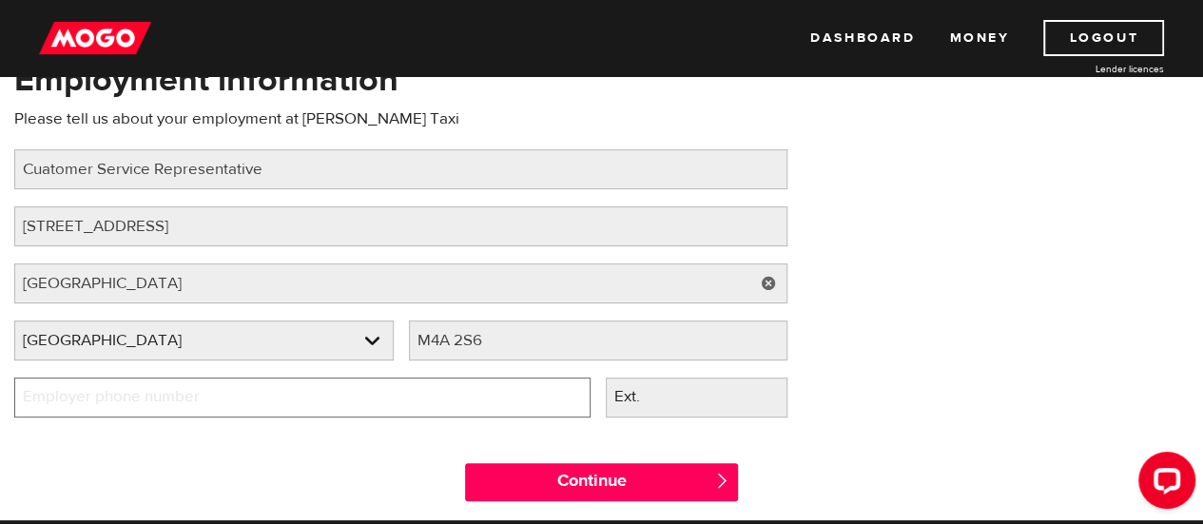
click at [265, 389] on input "Employer phone number" at bounding box center [302, 398] width 576 height 40
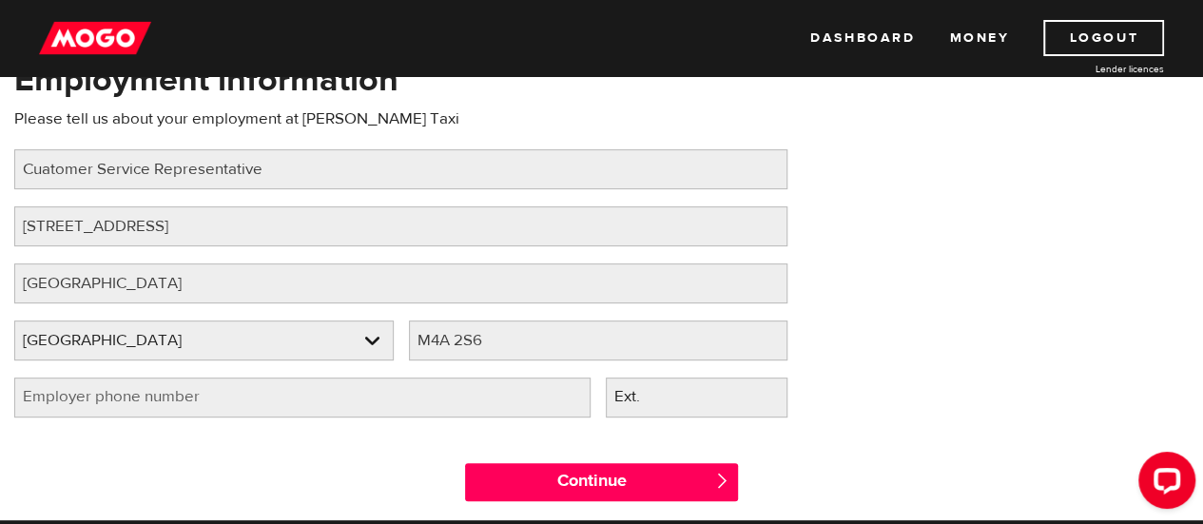
click at [277, 462] on div "Continue " at bounding box center [601, 478] width 1203 height 86
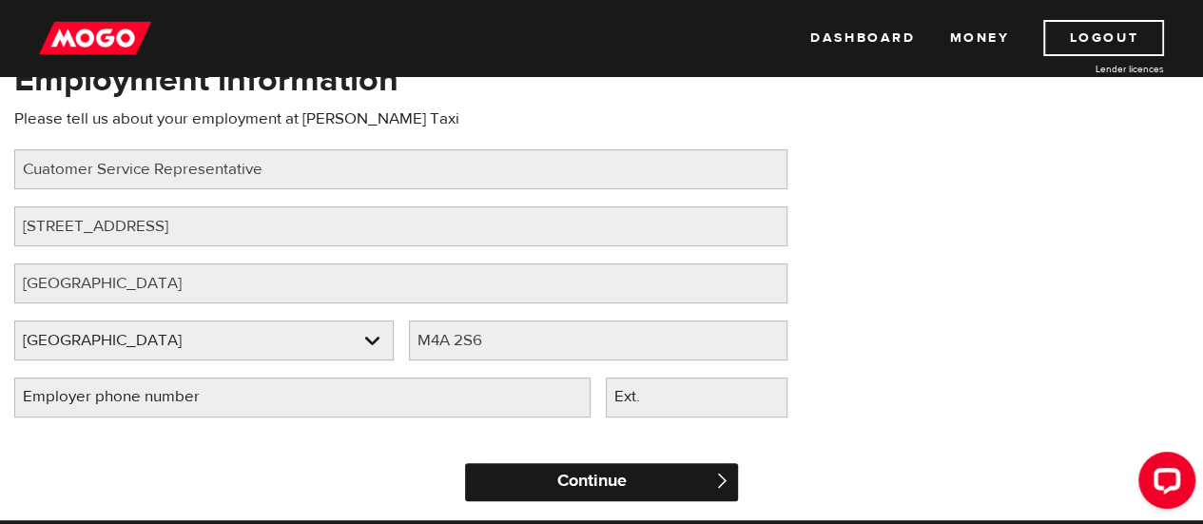
click at [573, 489] on input "Continue" at bounding box center [601, 482] width 272 height 38
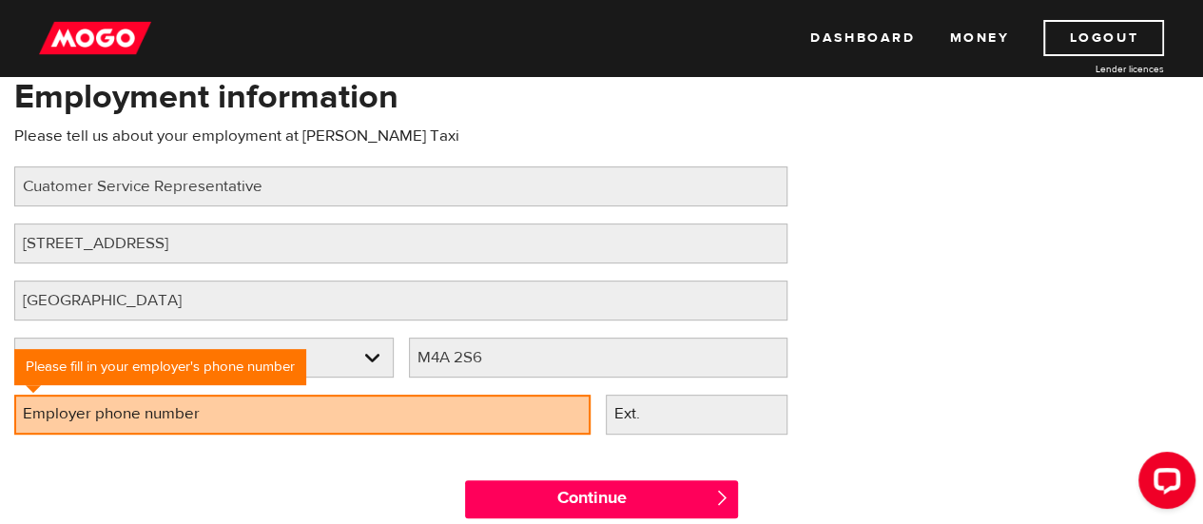
scroll to position [206, 0]
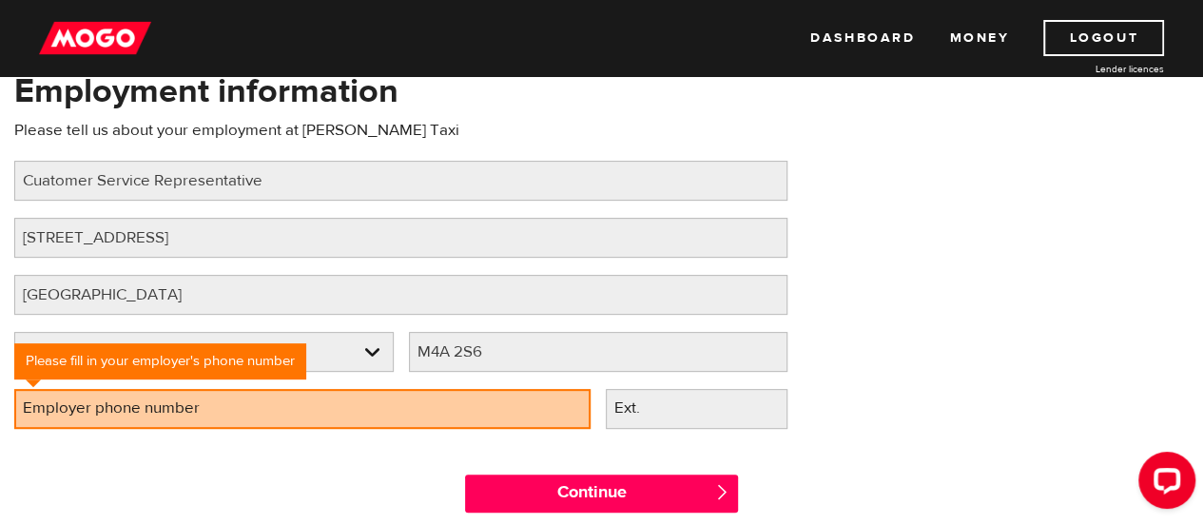
drag, startPoint x: 295, startPoint y: 438, endPoint x: 314, endPoint y: 398, distance: 45.1
click at [314, 398] on div "Employer phone number Please fill in your employer's phone number" at bounding box center [303, 417] width 592 height 57
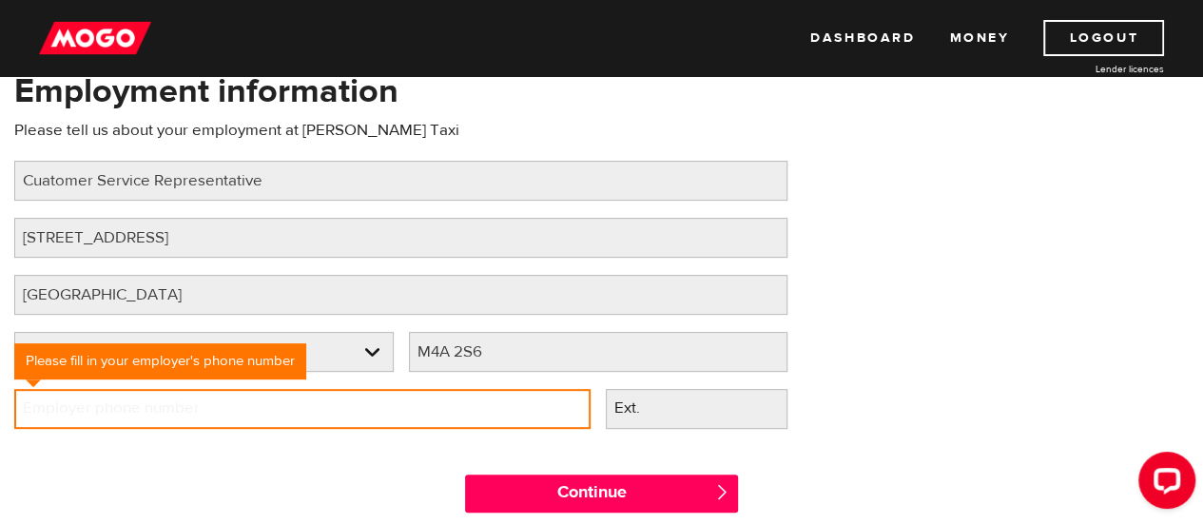
click at [314, 398] on input "Employer phone number" at bounding box center [302, 409] width 576 height 40
type input "(437) 328-5728"
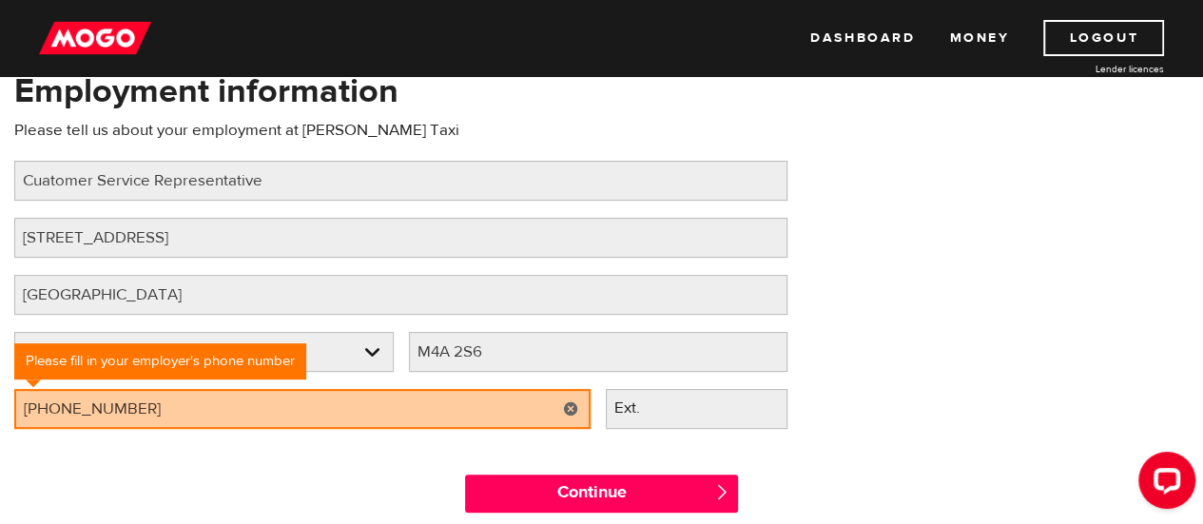
click at [654, 416] on label "Ext." at bounding box center [642, 408] width 73 height 39
click at [654, 416] on input "Ext." at bounding box center [697, 409] width 182 height 40
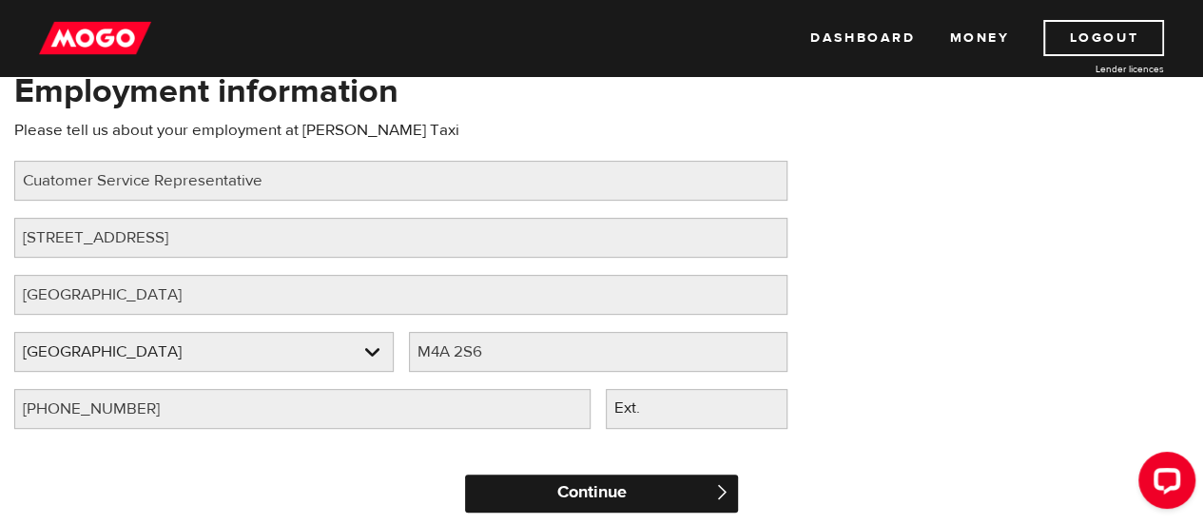
click at [652, 478] on input "Continue" at bounding box center [601, 494] width 272 height 38
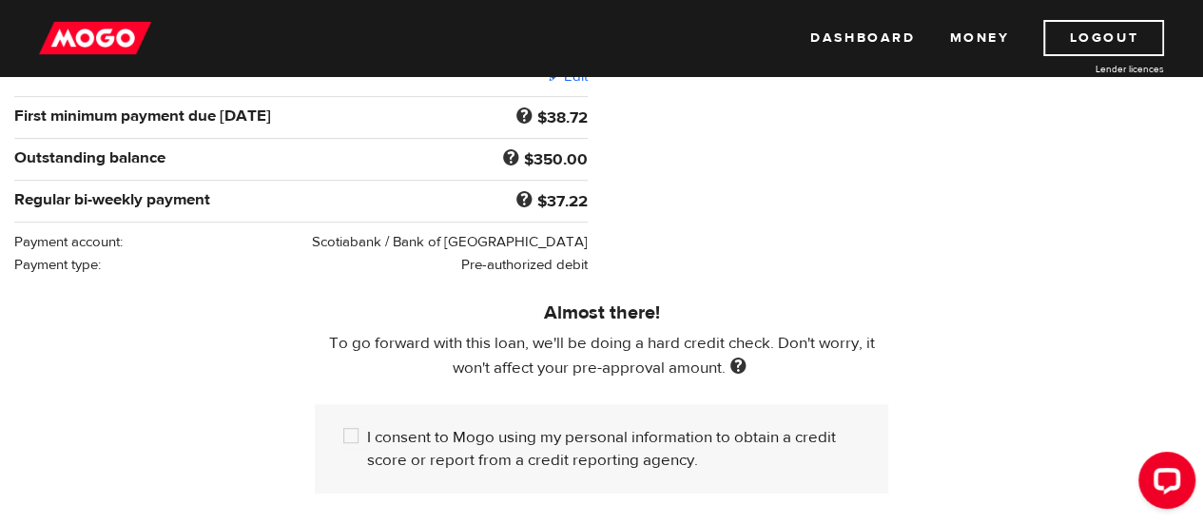
scroll to position [375, 0]
click at [348, 442] on input "I consent to Mogo using my personal information to obtain a credit score or rep…" at bounding box center [355, 437] width 24 height 24
checkbox input "true"
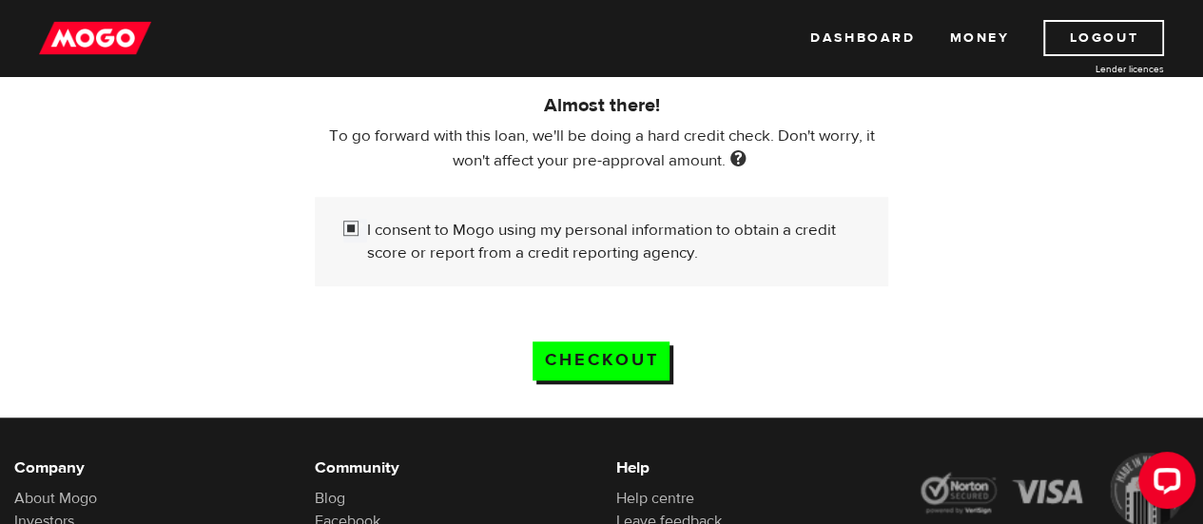
scroll to position [582, 0]
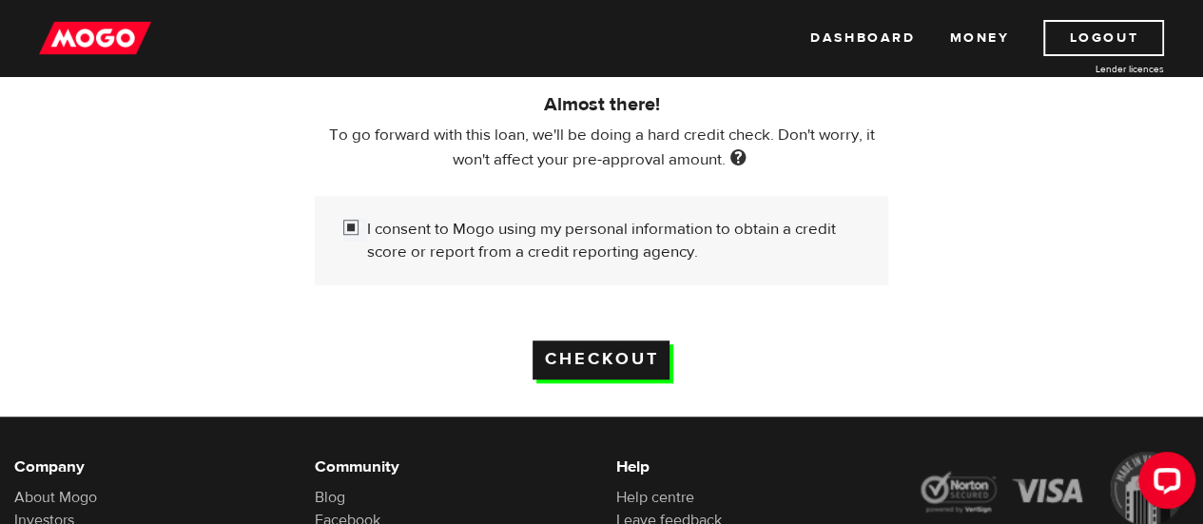
click at [592, 359] on input "Checkout" at bounding box center [601, 359] width 137 height 39
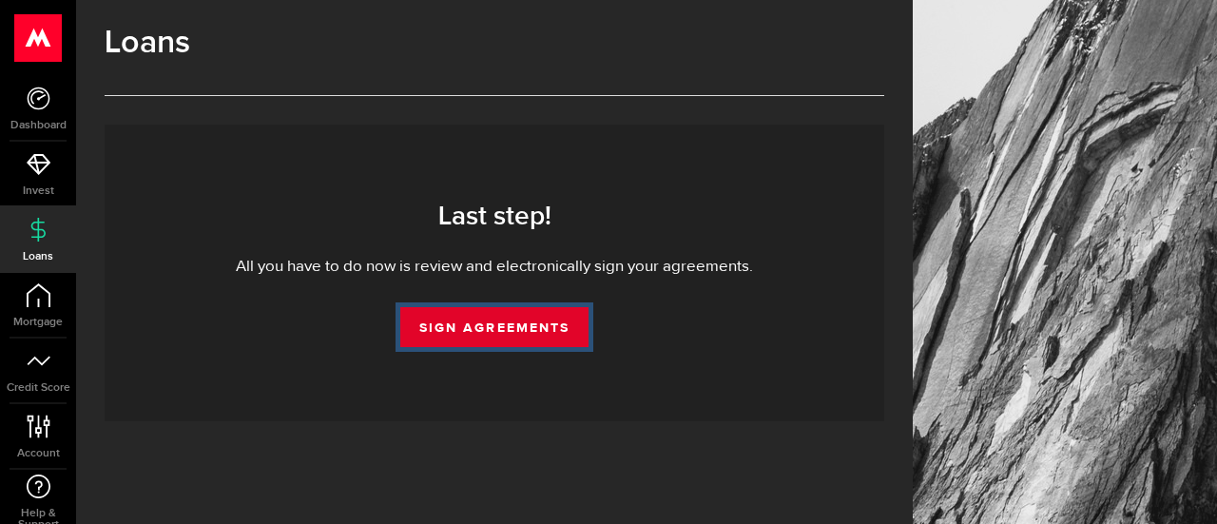
click at [547, 326] on link "Sign Agreements" at bounding box center [494, 327] width 188 height 40
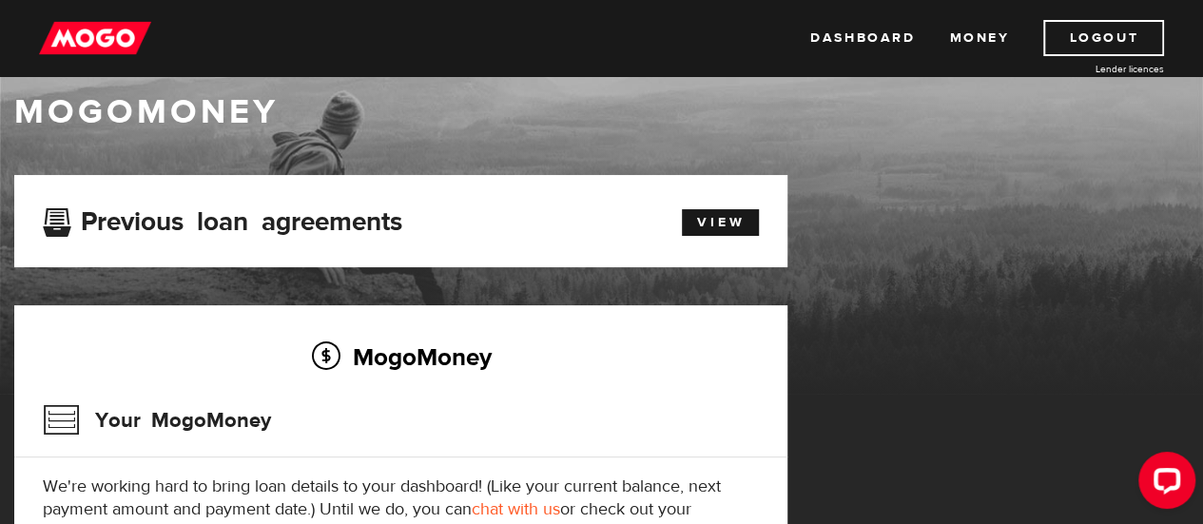
scroll to position [32, 0]
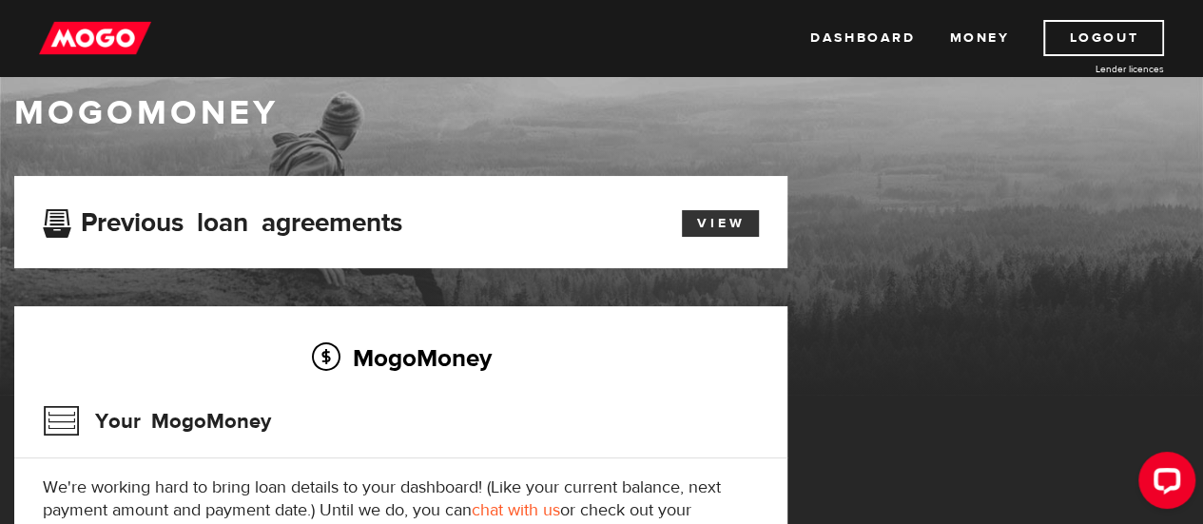
click at [713, 218] on link "View" at bounding box center [720, 223] width 77 height 27
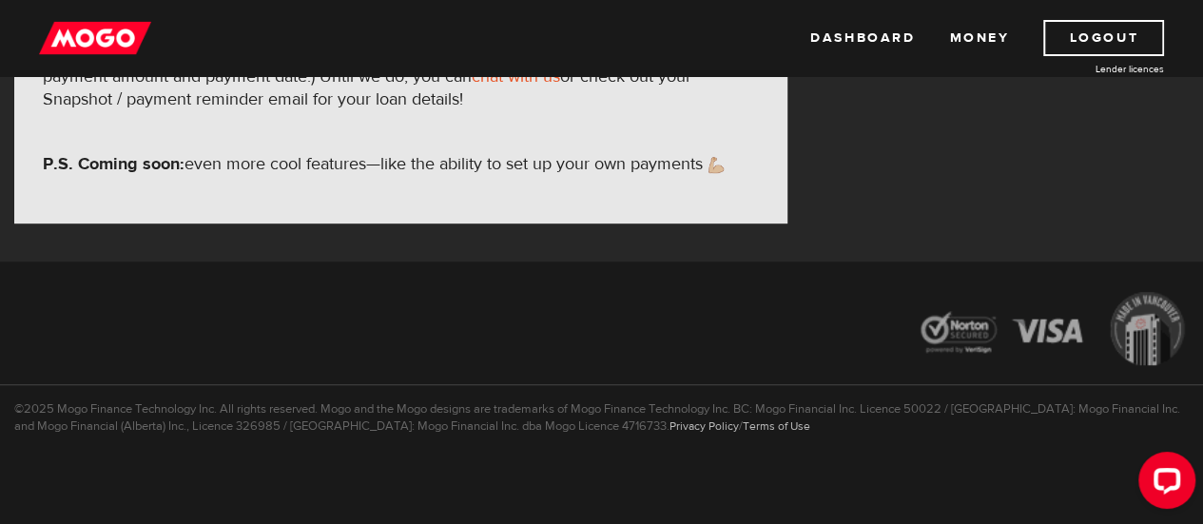
scroll to position [469, 0]
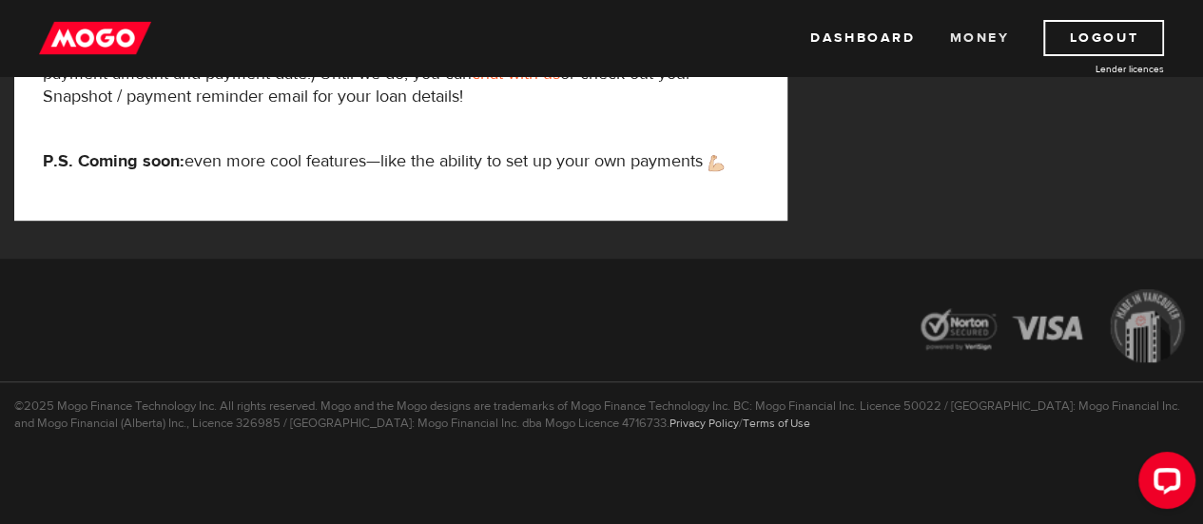
click at [969, 29] on link "Money" at bounding box center [979, 38] width 60 height 36
